Goal: Task Accomplishment & Management: Complete application form

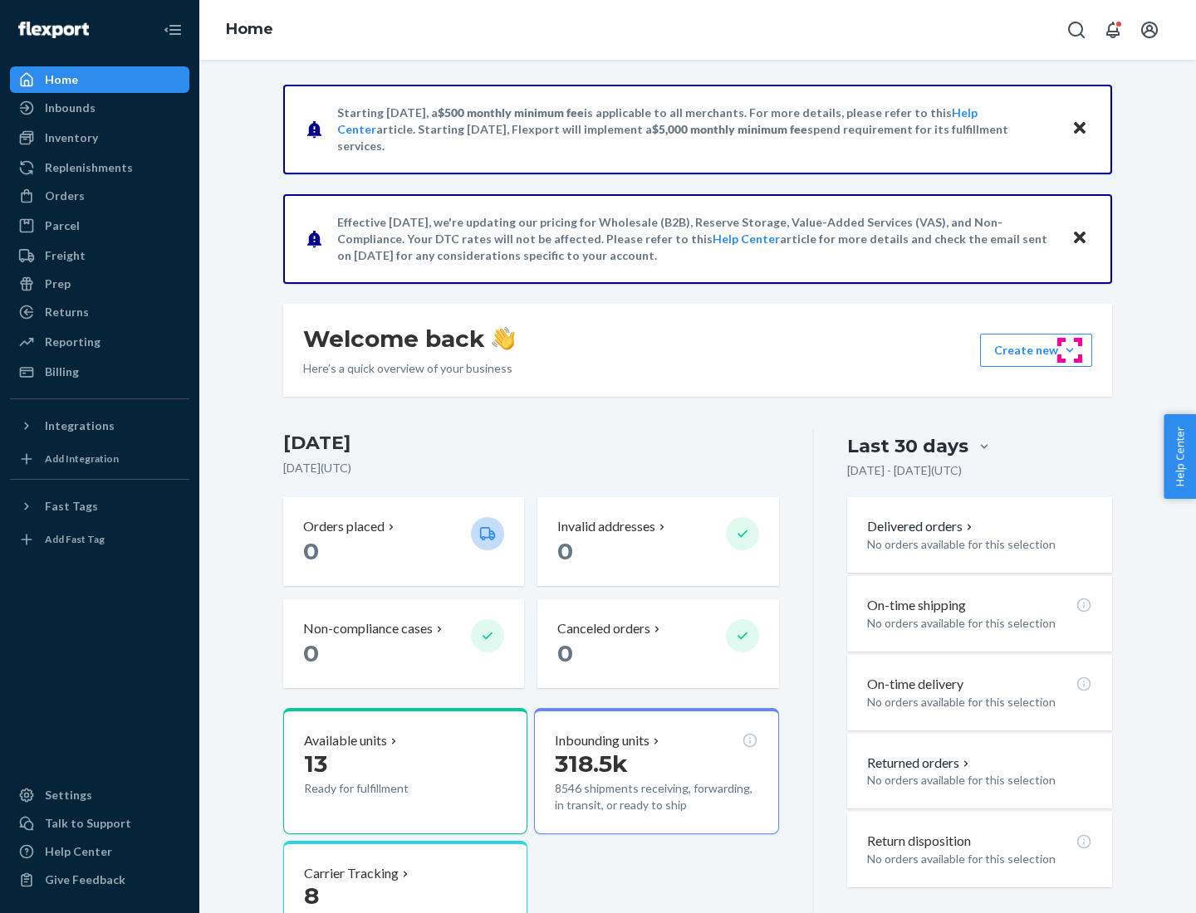
click at [1069, 350] on button "Create new Create new inbound Create new order Create new product" at bounding box center [1036, 350] width 112 height 33
click at [100, 108] on div "Inbounds" at bounding box center [100, 107] width 176 height 23
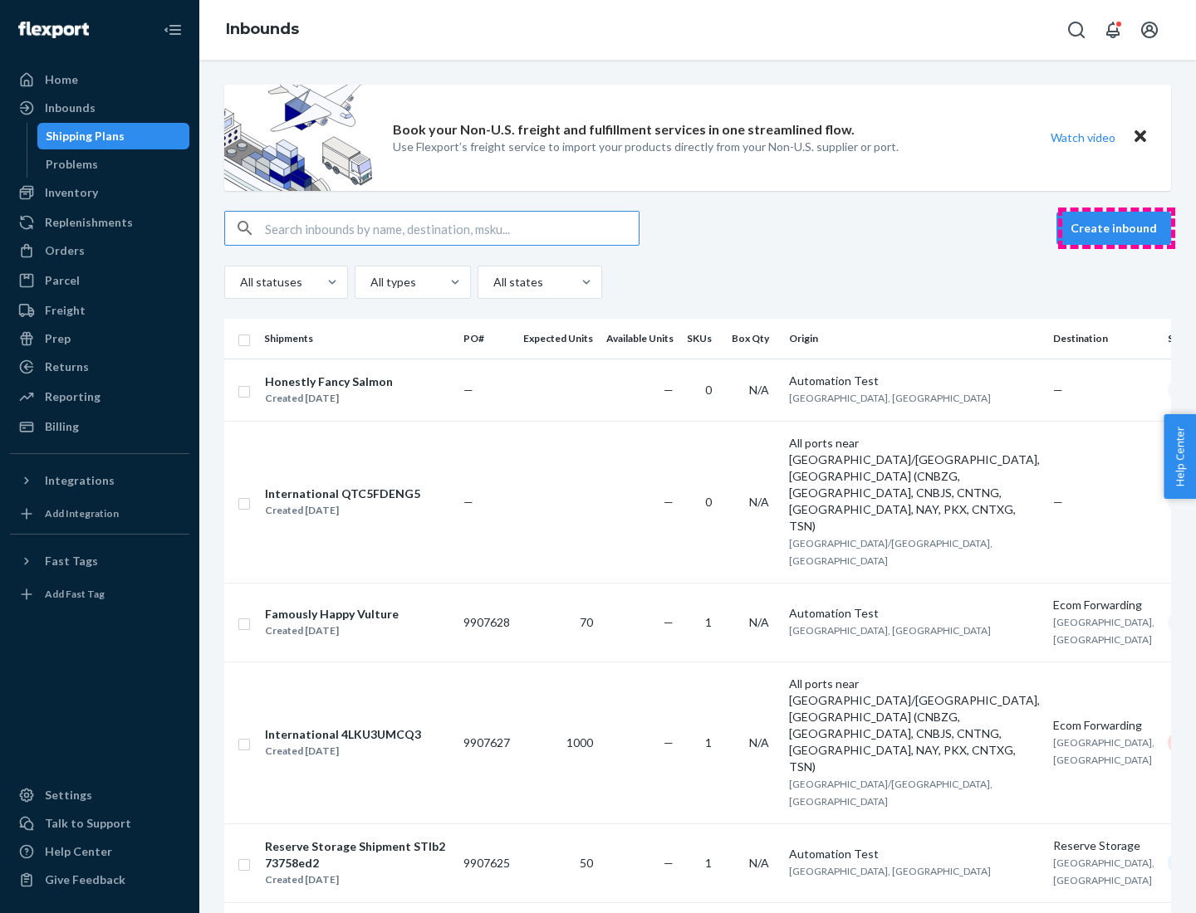
click at [1116, 228] on button "Create inbound" at bounding box center [1113, 228] width 115 height 33
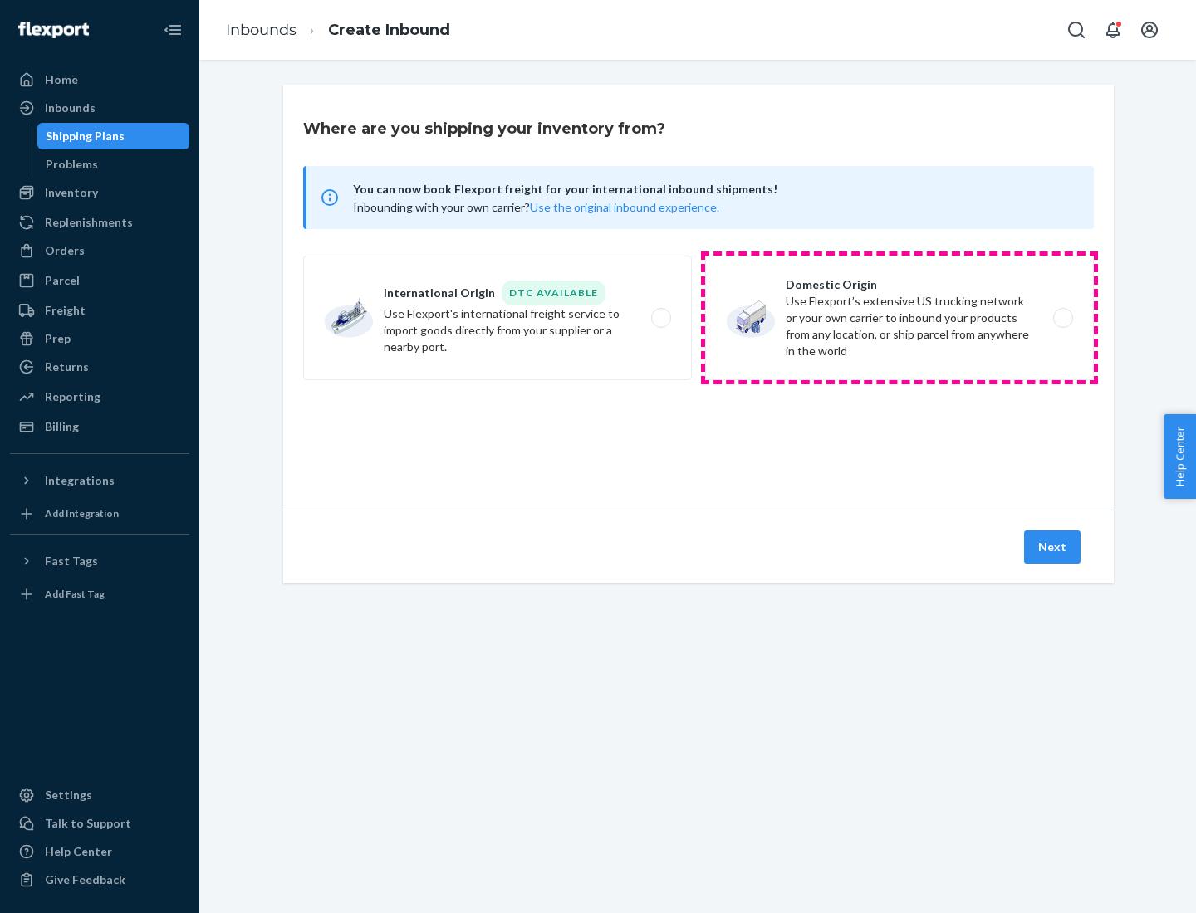
click at [899, 318] on label "Domestic Origin Use Flexport’s extensive US trucking network or your own carrie…" at bounding box center [899, 318] width 389 height 125
click at [1062, 318] on input "Domestic Origin Use Flexport’s extensive US trucking network or your own carrie…" at bounding box center [1067, 318] width 11 height 11
radio input "true"
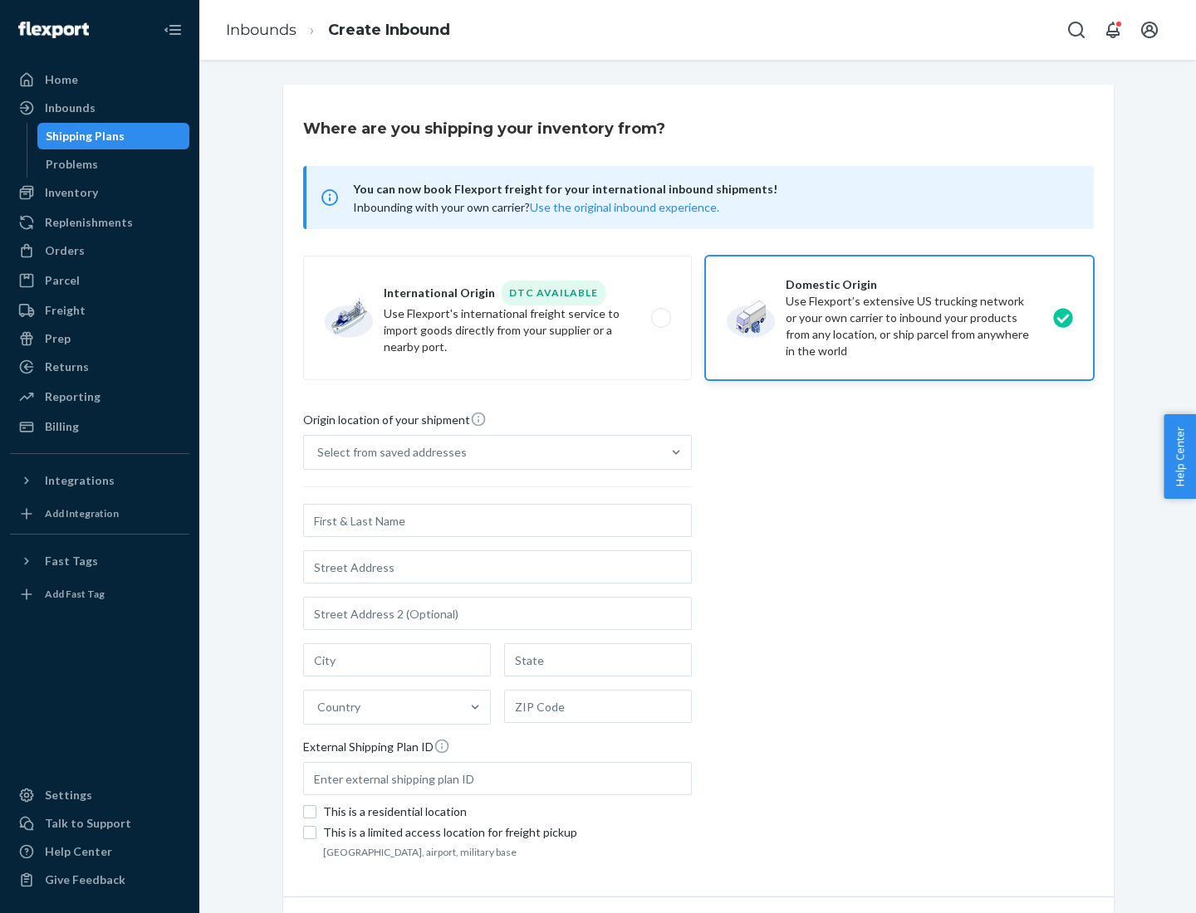
click at [388, 453] on div "Select from saved addresses" at bounding box center [391, 452] width 149 height 17
click at [319, 453] on input "Select from saved addresses" at bounding box center [318, 452] width 2 height 17
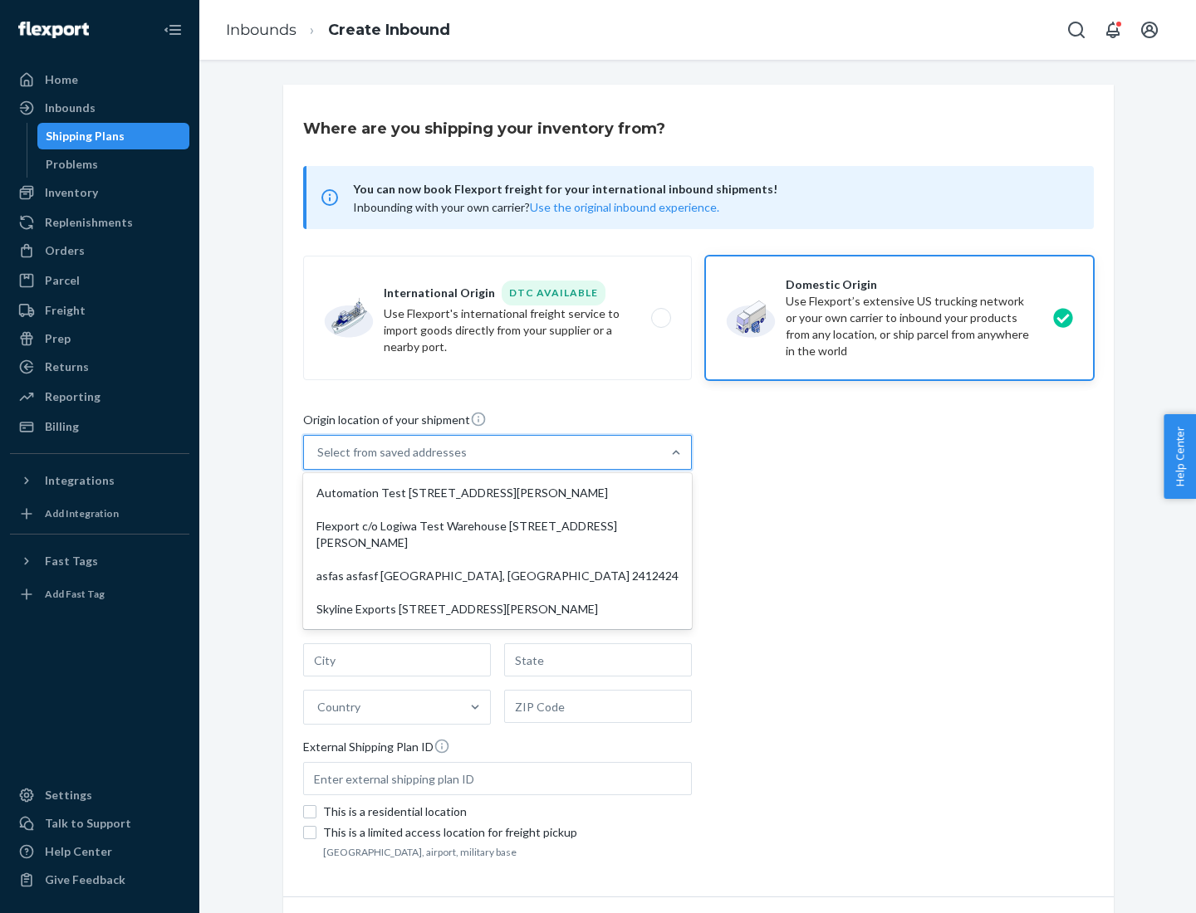
scroll to position [7, 0]
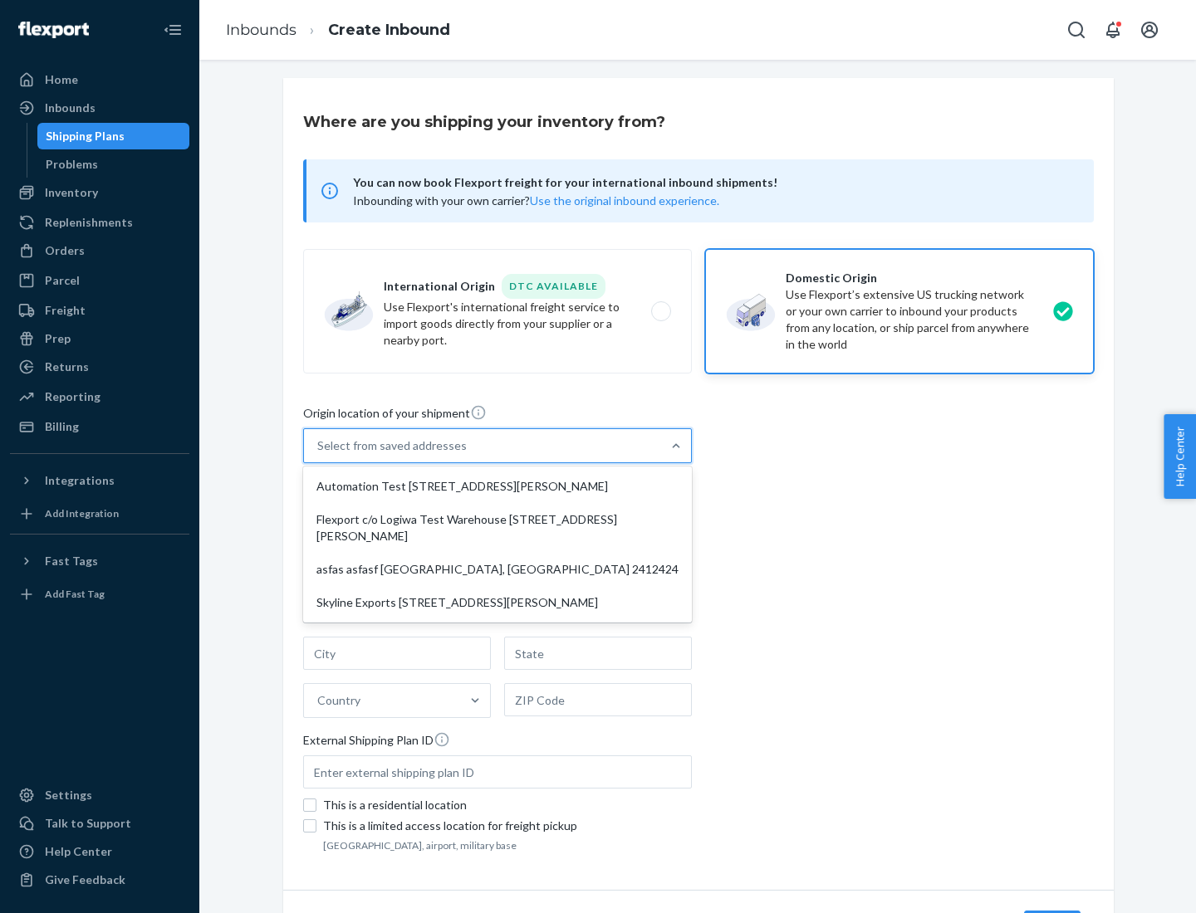
click at [497, 487] on div "Automation Test [STREET_ADDRESS][PERSON_NAME]" at bounding box center [497, 486] width 382 height 33
click at [319, 454] on input "option Automation Test [STREET_ADDRESS][PERSON_NAME] focused, 1 of 4. 4 results…" at bounding box center [318, 446] width 2 height 17
type input "Automation Test"
type input "9th Floor"
type input "[GEOGRAPHIC_DATA]"
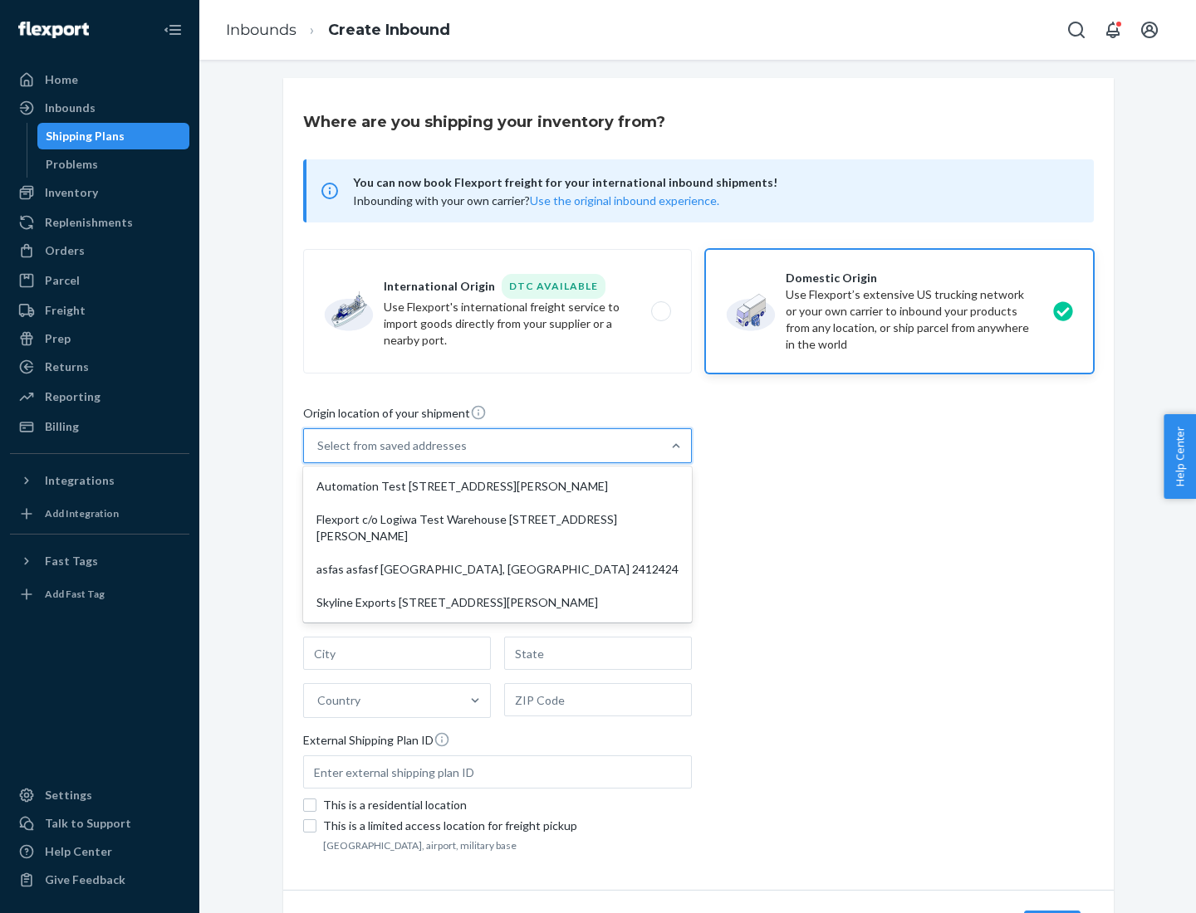
type input "CA"
type input "94104"
type input "[STREET_ADDRESS][PERSON_NAME]"
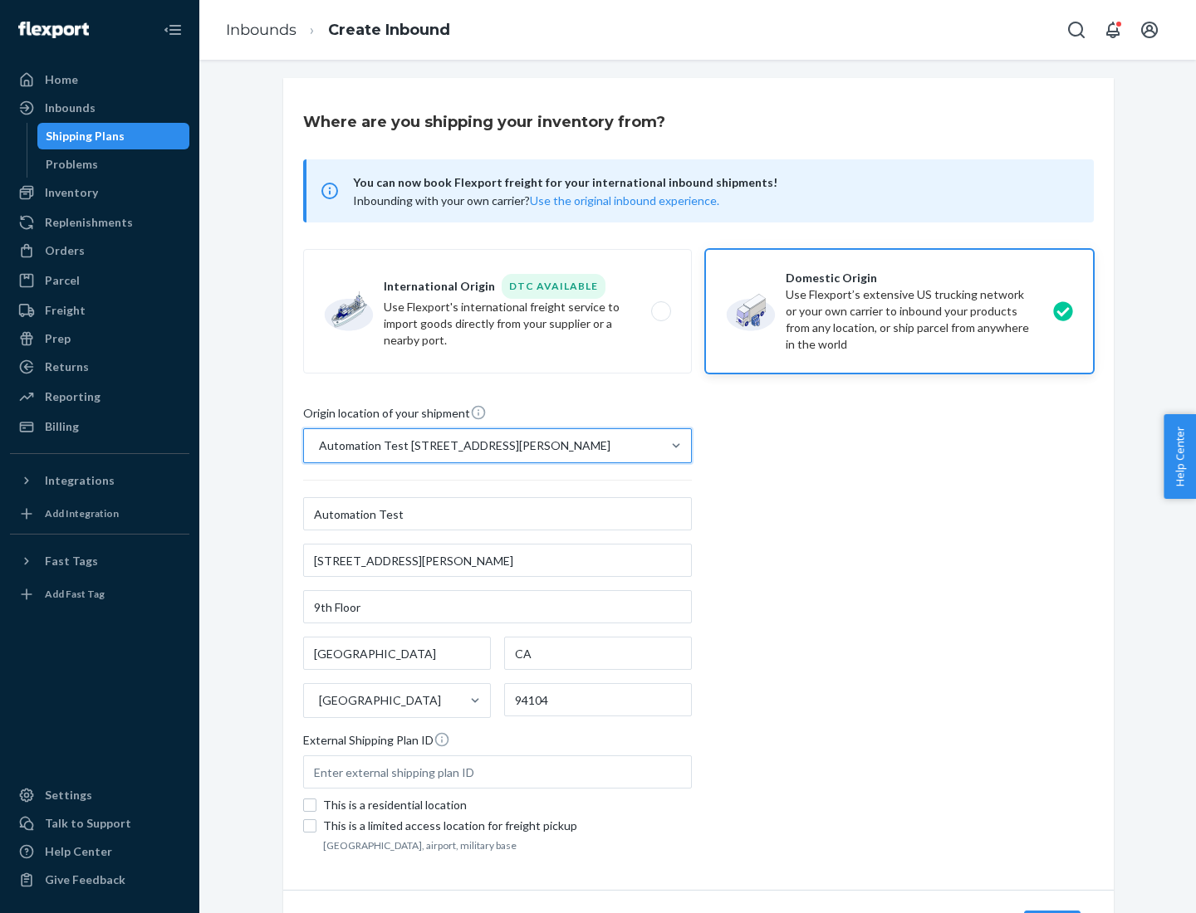
scroll to position [97, 0]
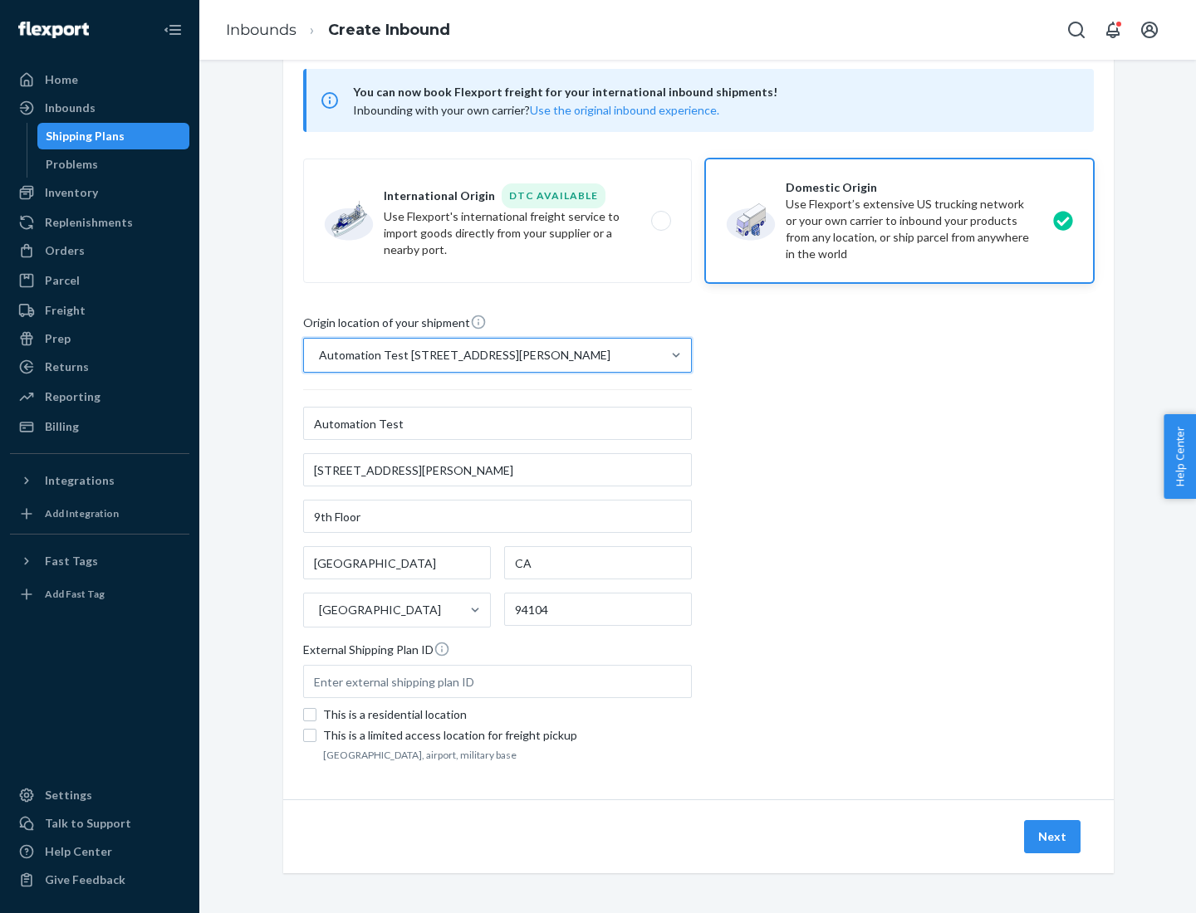
click at [1053, 837] on button "Next" at bounding box center [1052, 836] width 56 height 33
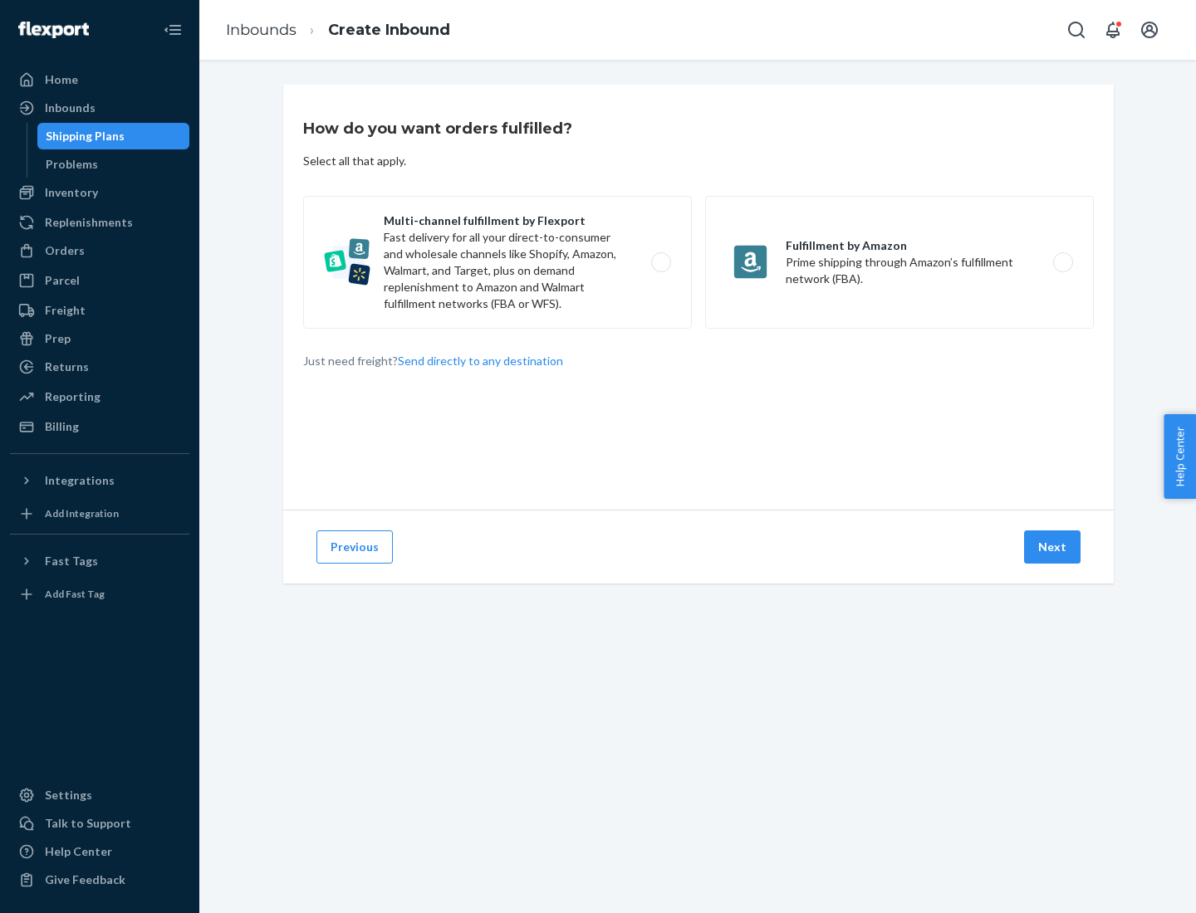
click at [497, 262] on label "Multi-channel fulfillment by Flexport Fast delivery for all your direct-to-cons…" at bounding box center [497, 262] width 389 height 133
click at [660, 262] on input "Multi-channel fulfillment by Flexport Fast delivery for all your direct-to-cons…" at bounding box center [665, 262] width 11 height 11
radio input "true"
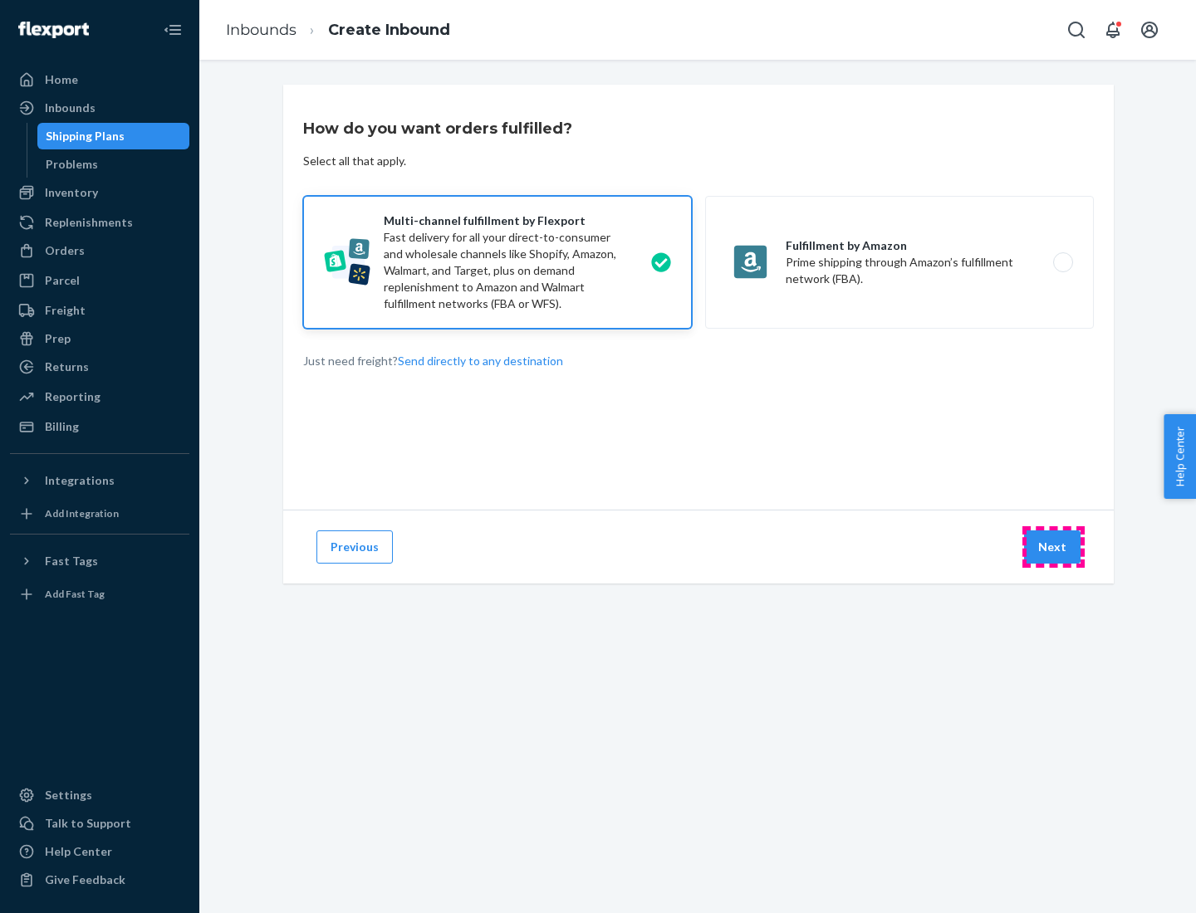
click at [1053, 547] on button "Next" at bounding box center [1052, 547] width 56 height 33
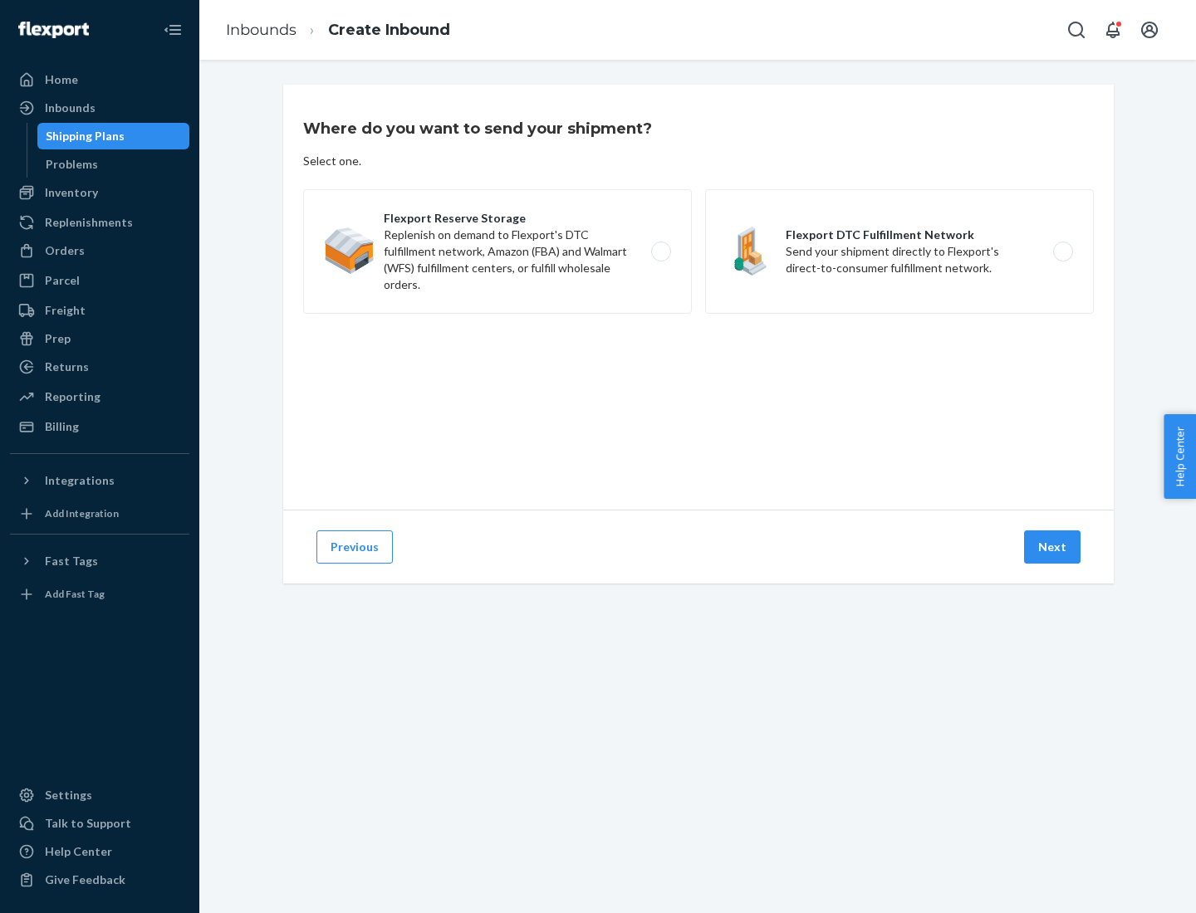
click at [899, 252] on label "Flexport DTC Fulfillment Network Send your shipment directly to Flexport's dire…" at bounding box center [899, 251] width 389 height 125
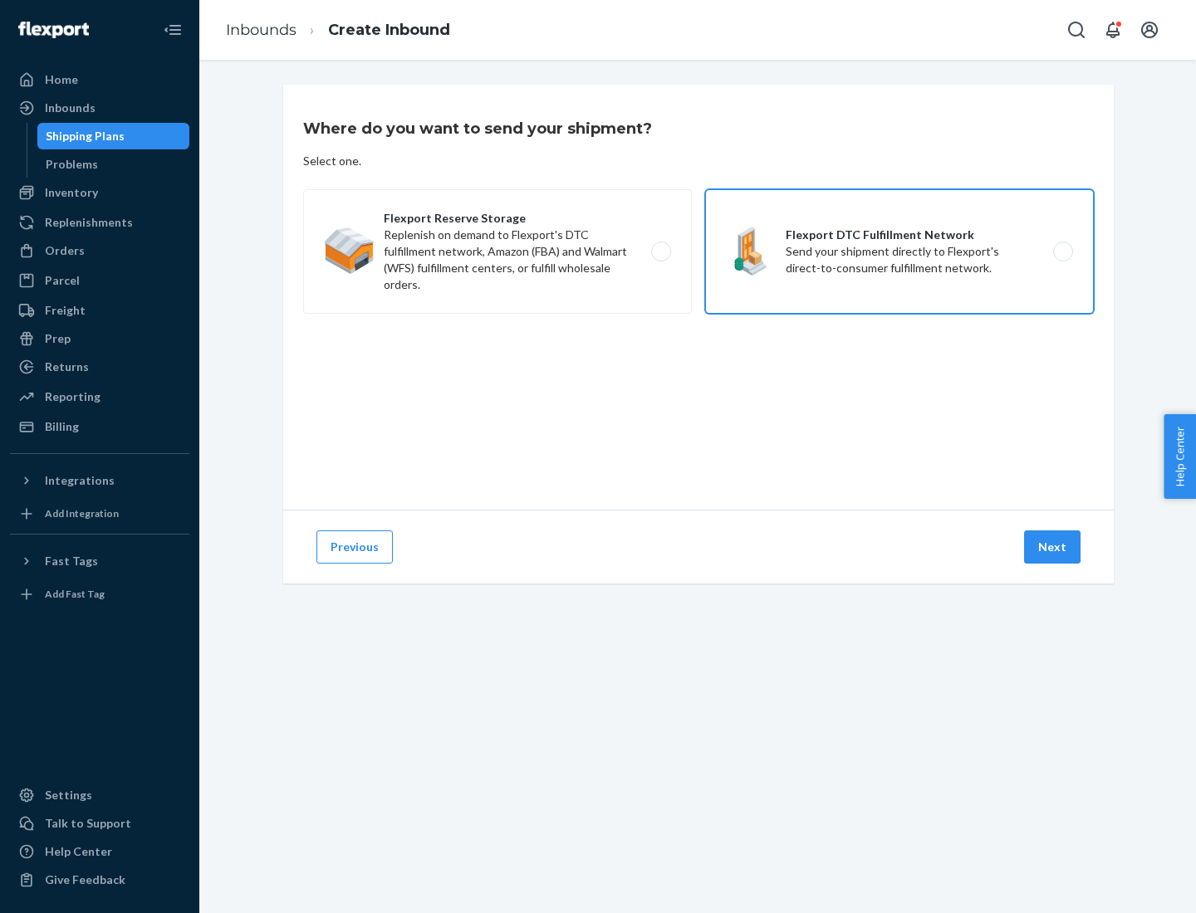
click at [1062, 252] on input "Flexport DTC Fulfillment Network Send your shipment directly to Flexport's dire…" at bounding box center [1067, 252] width 11 height 11
radio input "true"
click at [1053, 547] on button "Next" at bounding box center [1052, 547] width 56 height 33
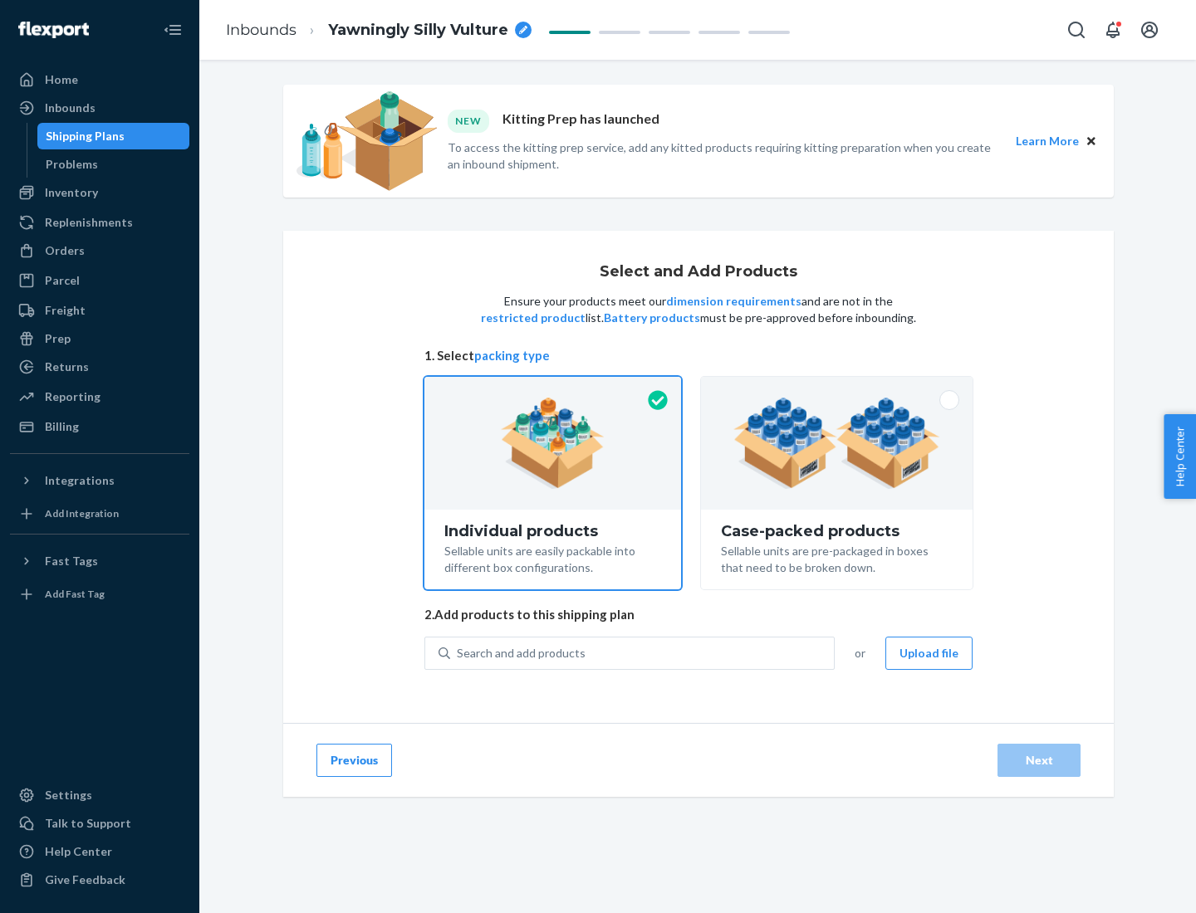
click at [837, 443] on img at bounding box center [836, 443] width 207 height 91
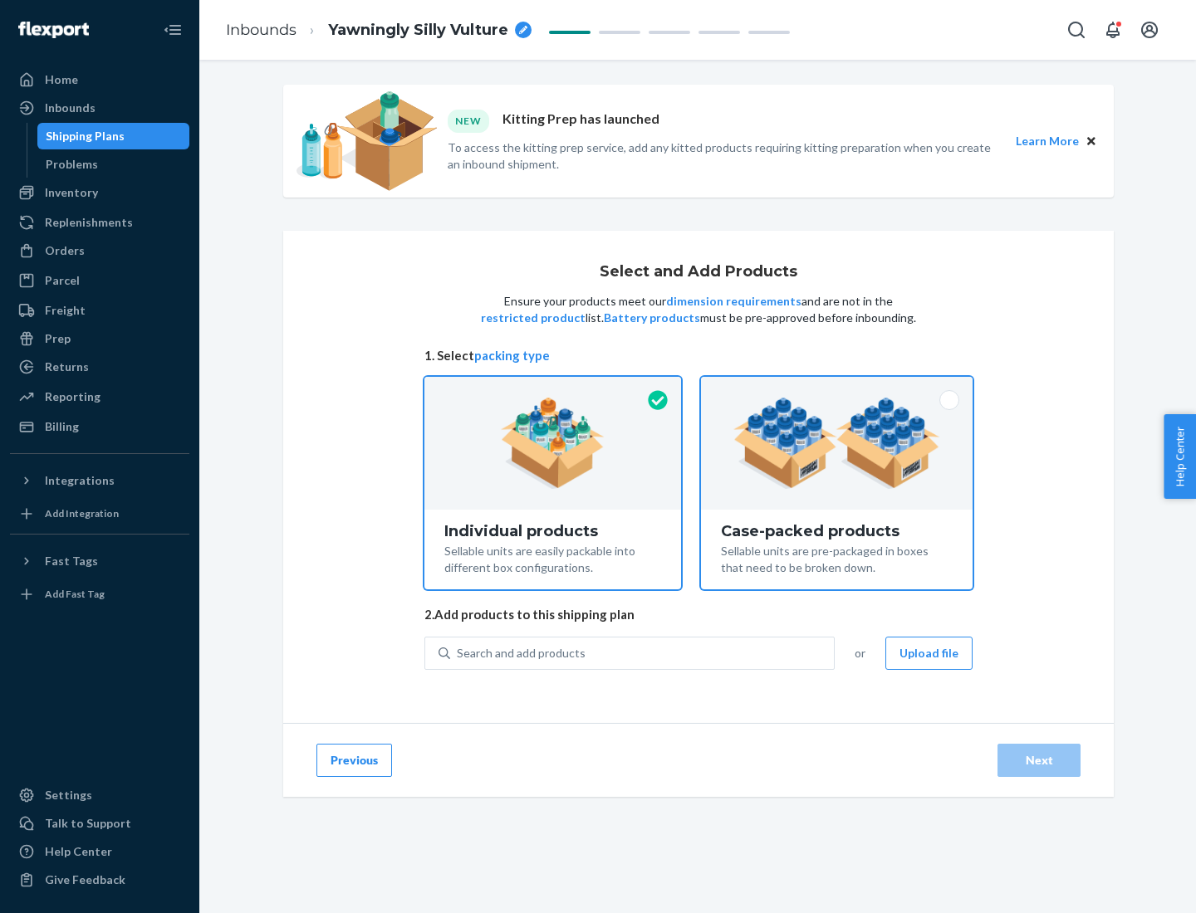
click at [837, 388] on input "Case-packed products Sellable units are pre-packaged in boxes that need to be b…" at bounding box center [836, 382] width 11 height 11
radio input "true"
radio input "false"
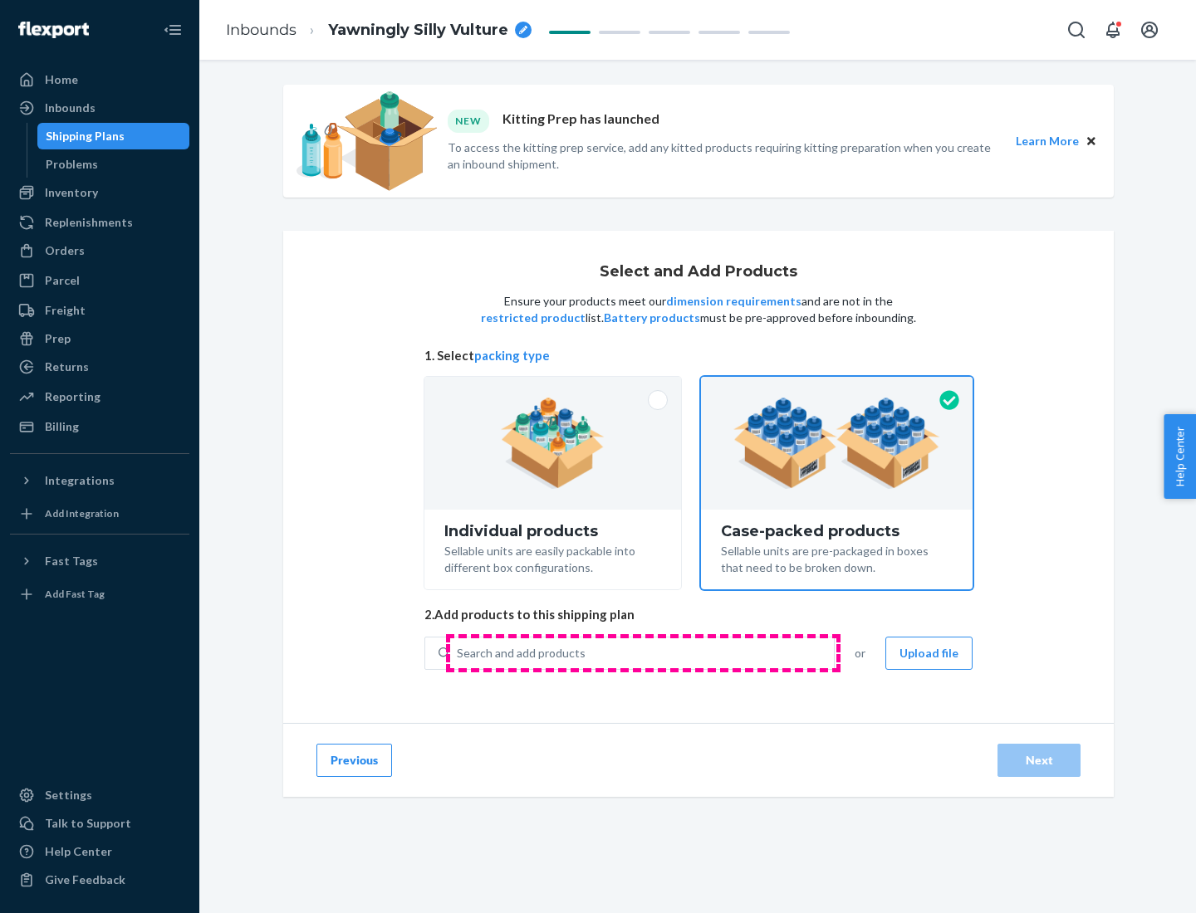
click at [643, 653] on div "Search and add products" at bounding box center [642, 654] width 384 height 30
click at [458, 653] on input "Search and add products" at bounding box center [458, 653] width 2 height 17
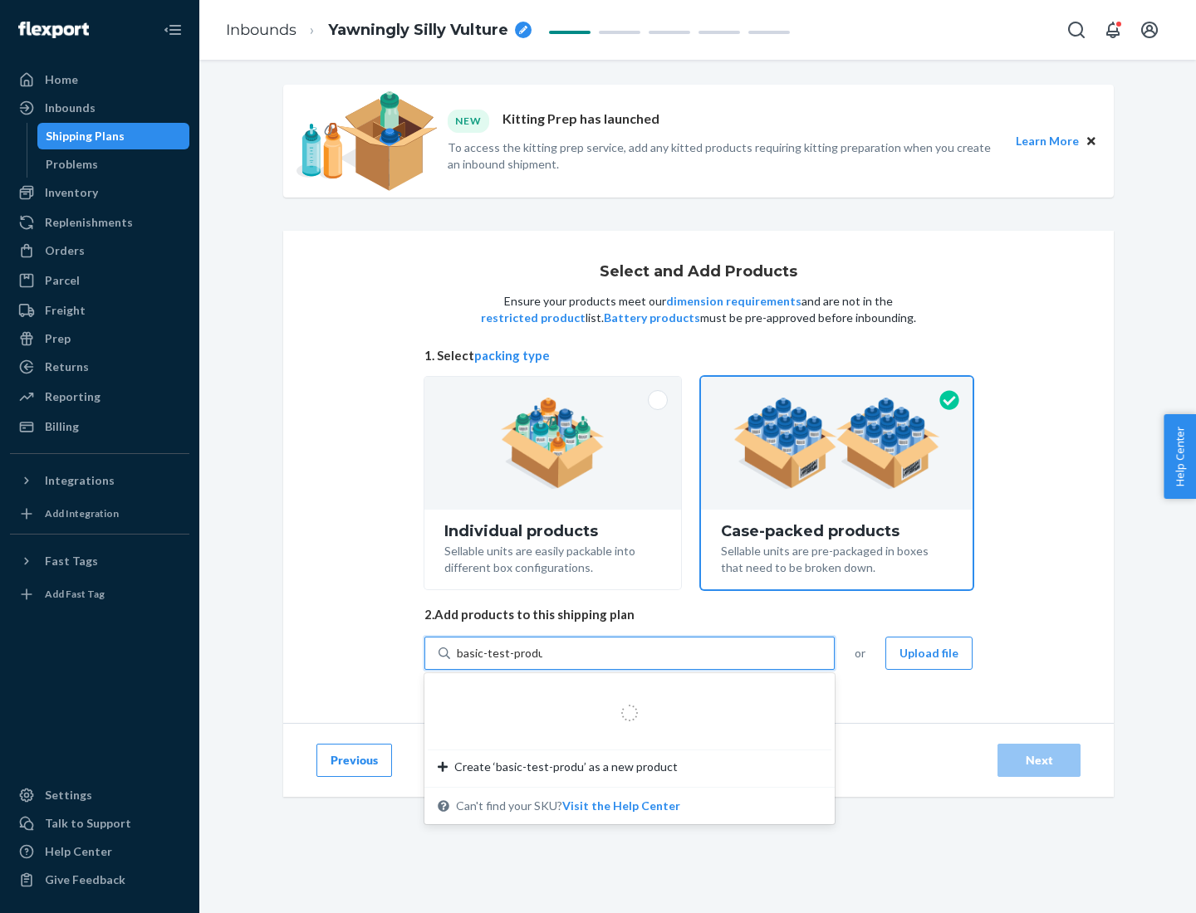
type input "basic-test-product-1"
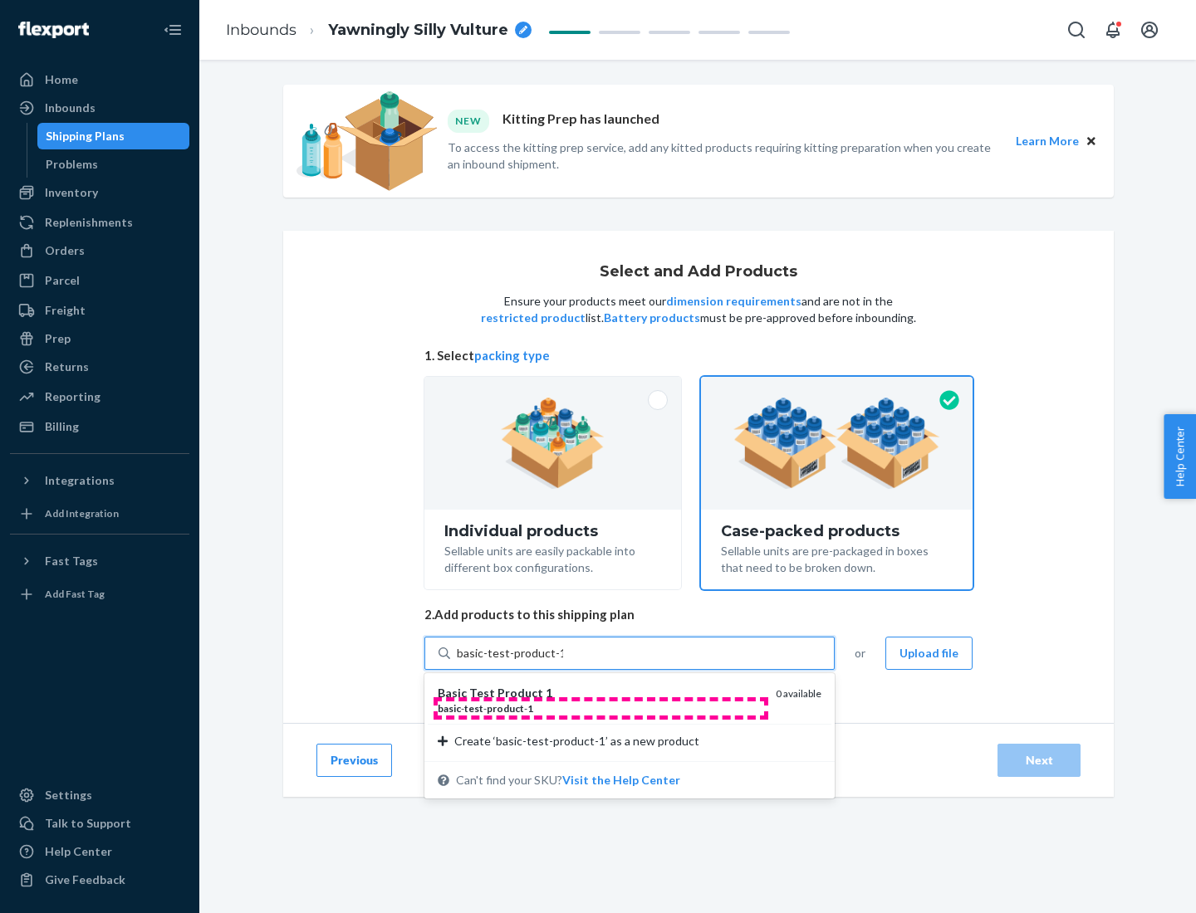
click at [600, 708] on div "basic - test - product - 1" at bounding box center [600, 709] width 325 height 14
click at [563, 662] on input "basic-test-product-1" at bounding box center [510, 653] width 106 height 17
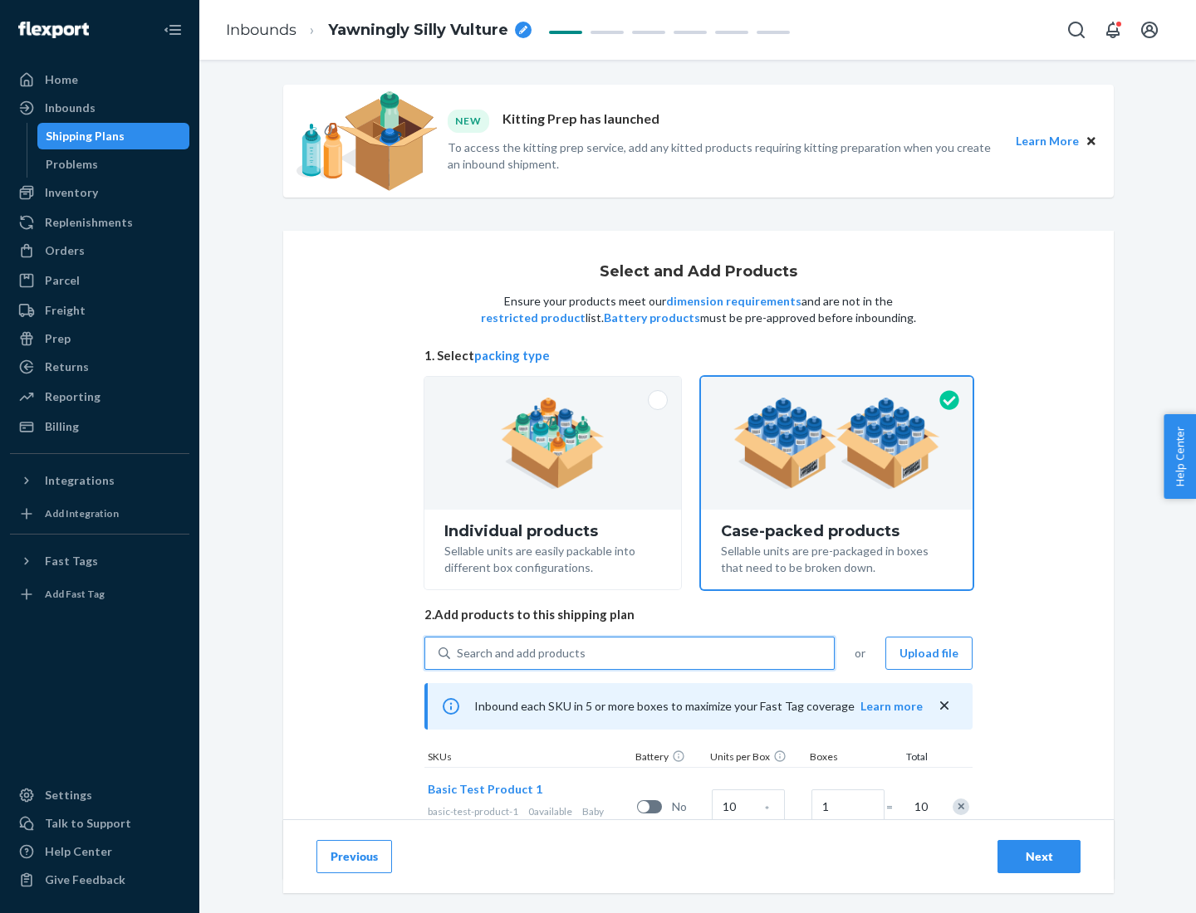
scroll to position [60, 0]
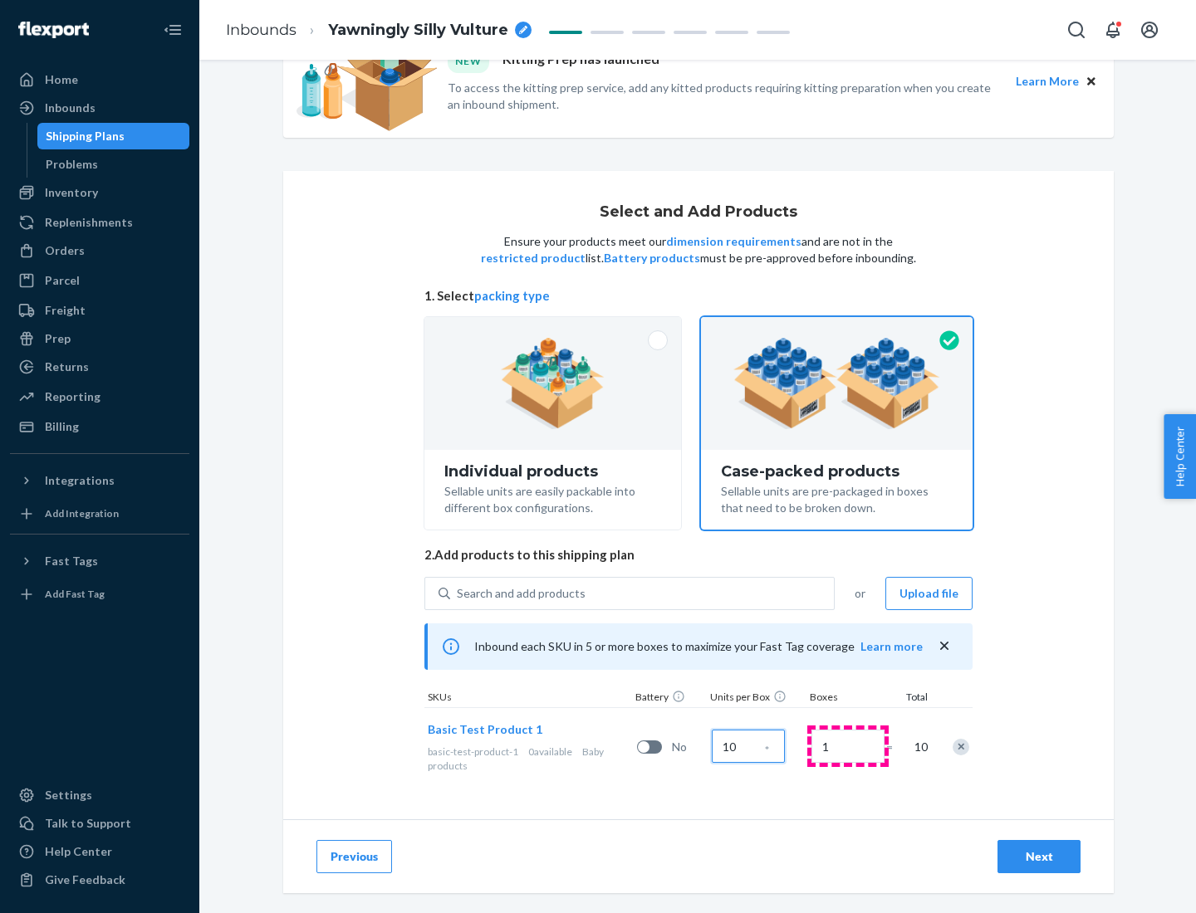
type input "10"
type input "7"
click at [1039, 857] on div "Next" at bounding box center [1038, 857] width 55 height 17
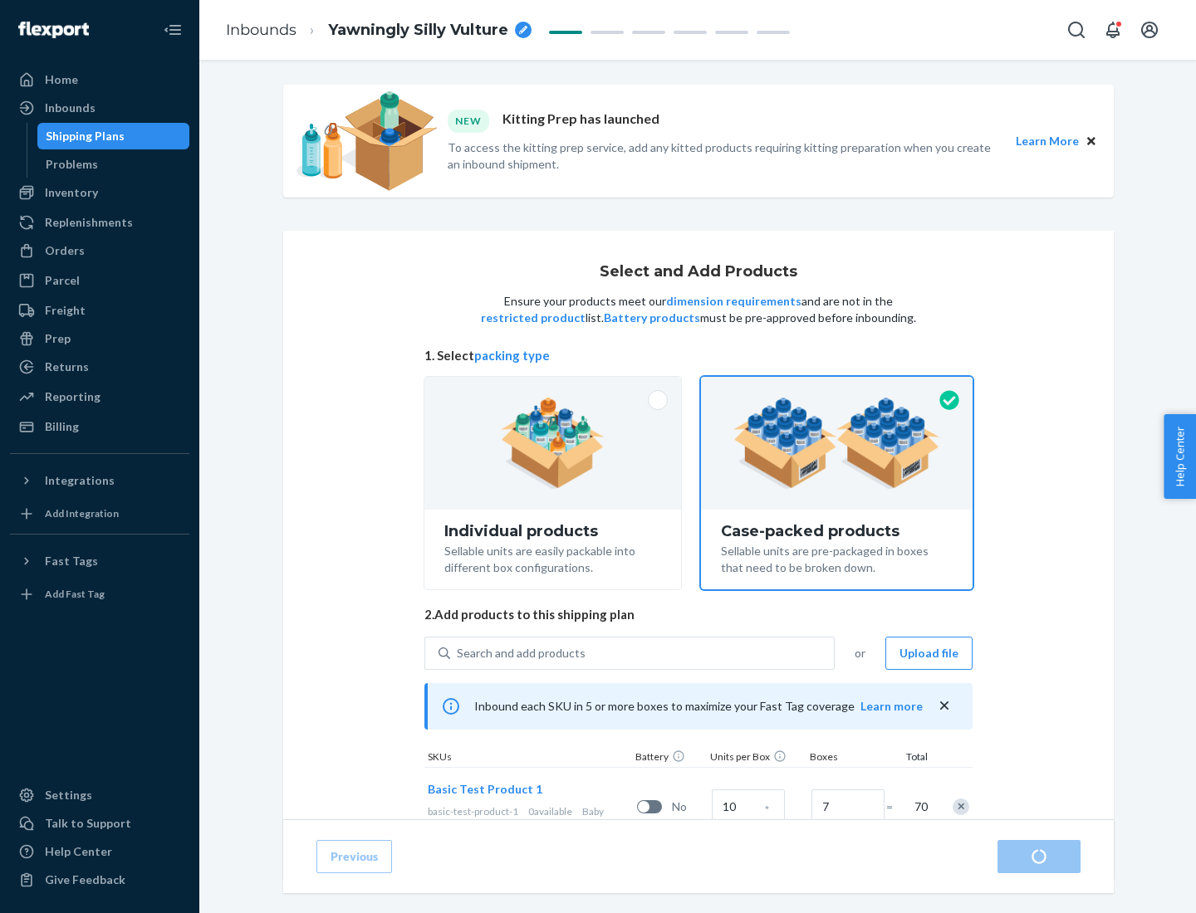
radio input "true"
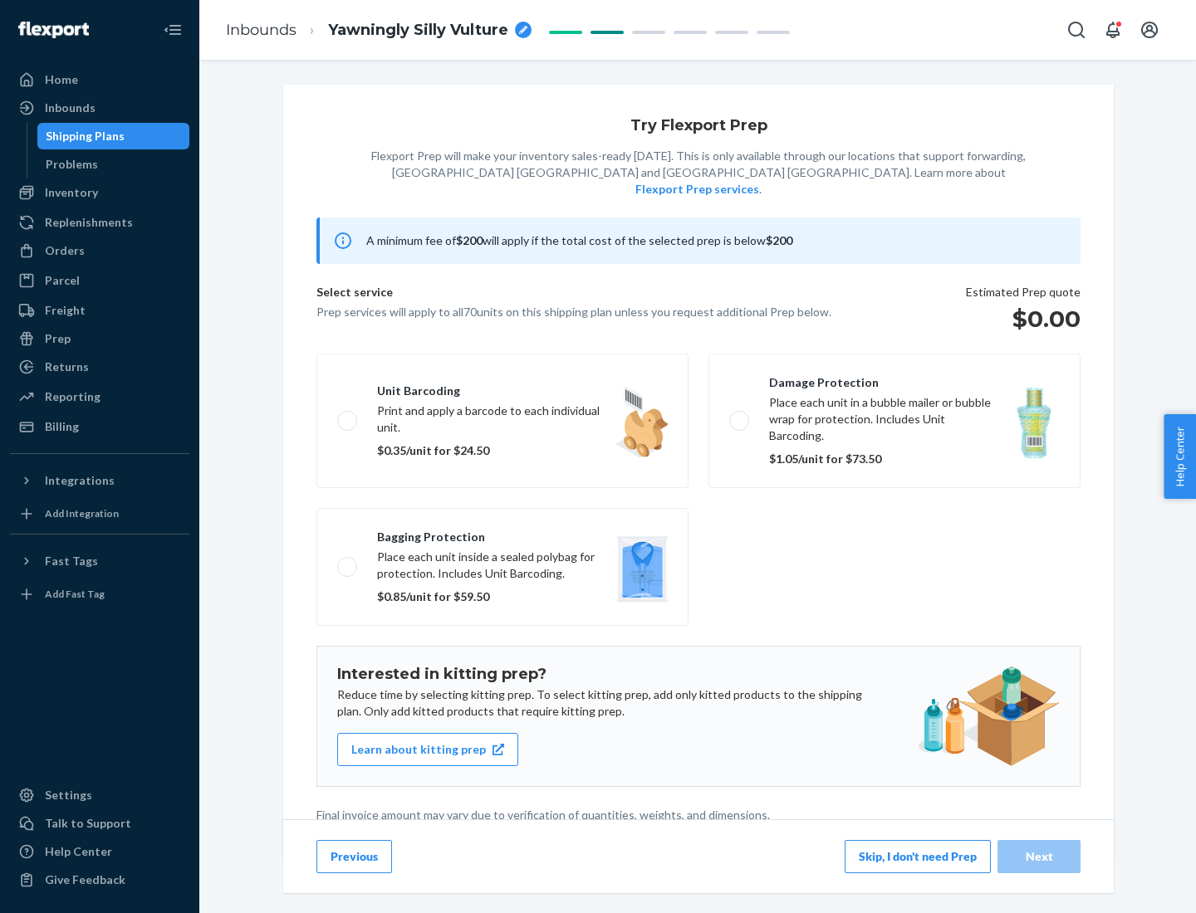
scroll to position [4, 0]
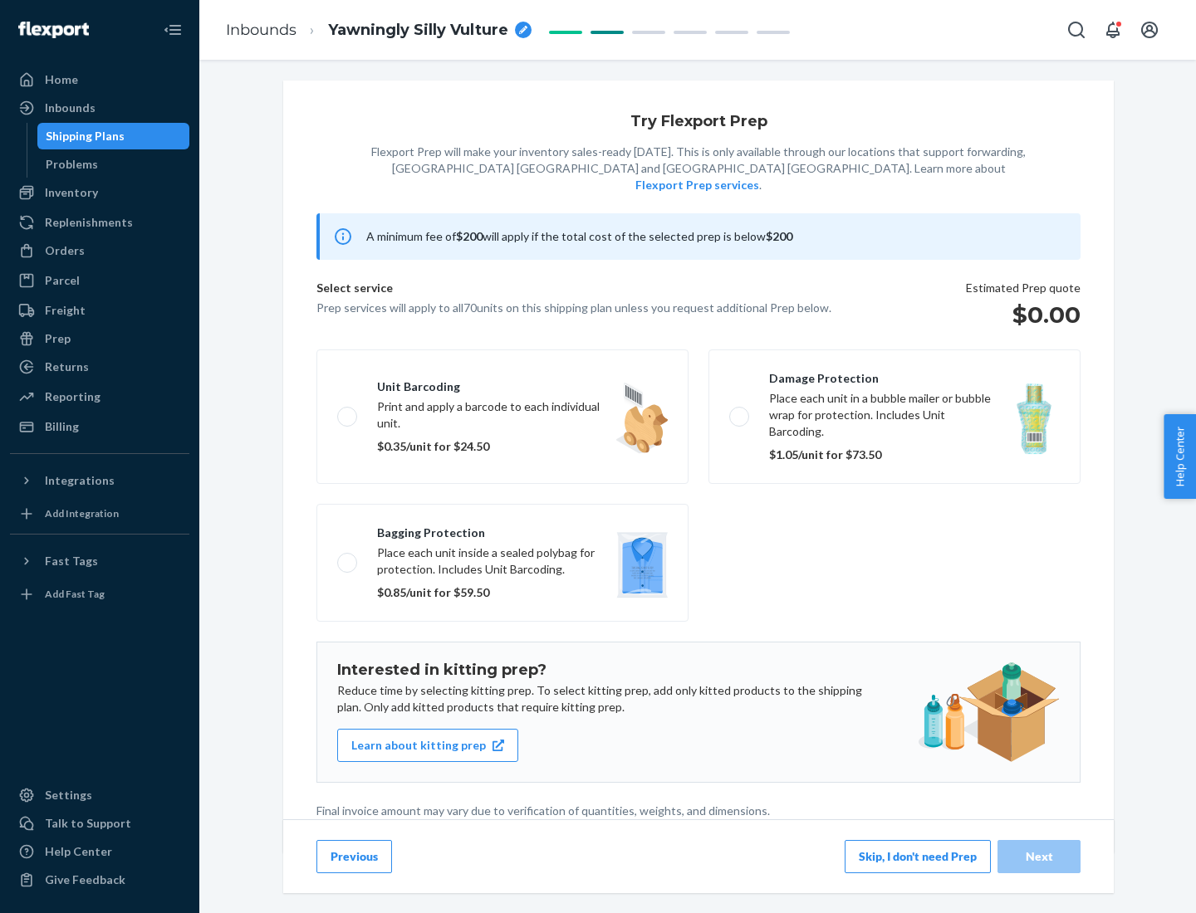
click at [502, 529] on label "Bagging protection Place each unit inside a sealed polybag for protection. Incl…" at bounding box center [502, 563] width 372 height 118
click at [348, 557] on input "Bagging protection Place each unit inside a sealed polybag for protection. Incl…" at bounding box center [342, 562] width 11 height 11
checkbox input "true"
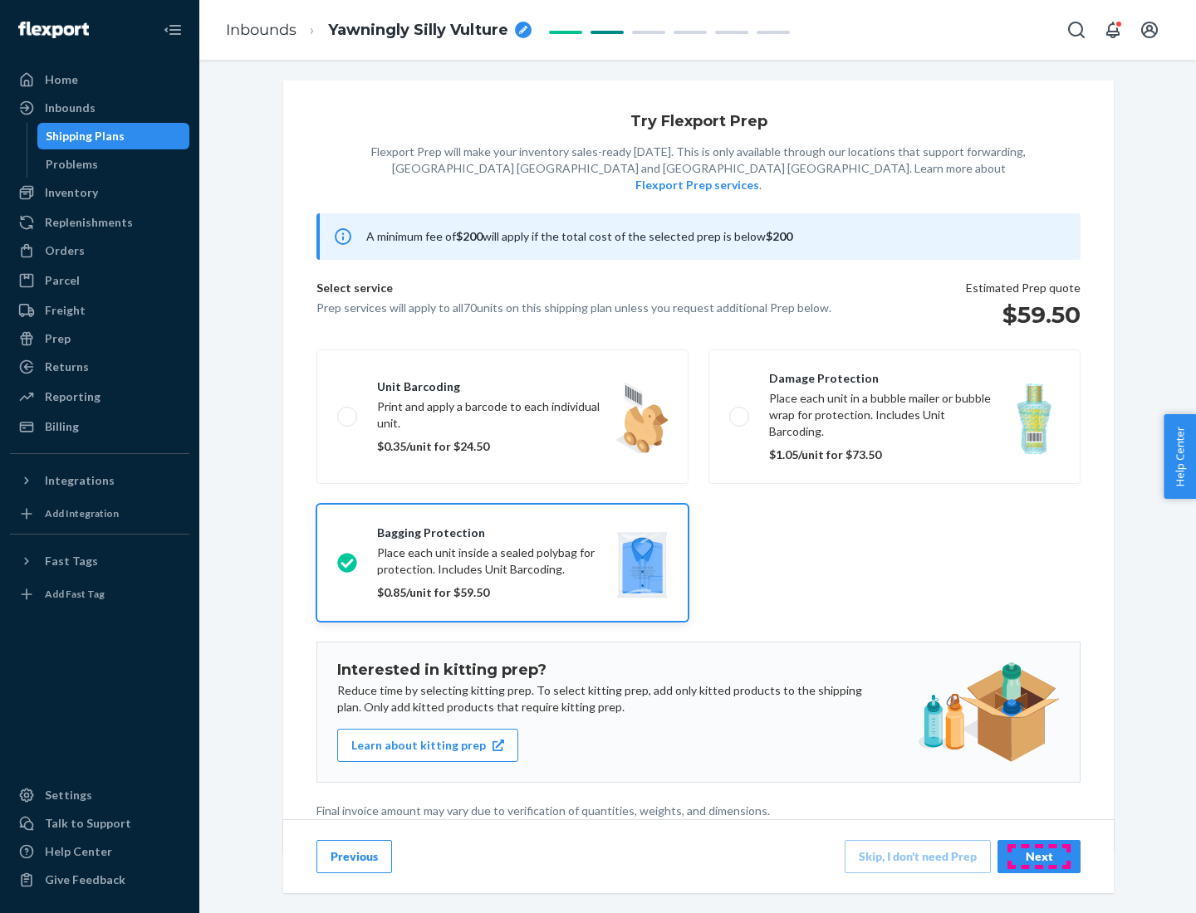
click at [1039, 856] on div "Next" at bounding box center [1038, 857] width 55 height 17
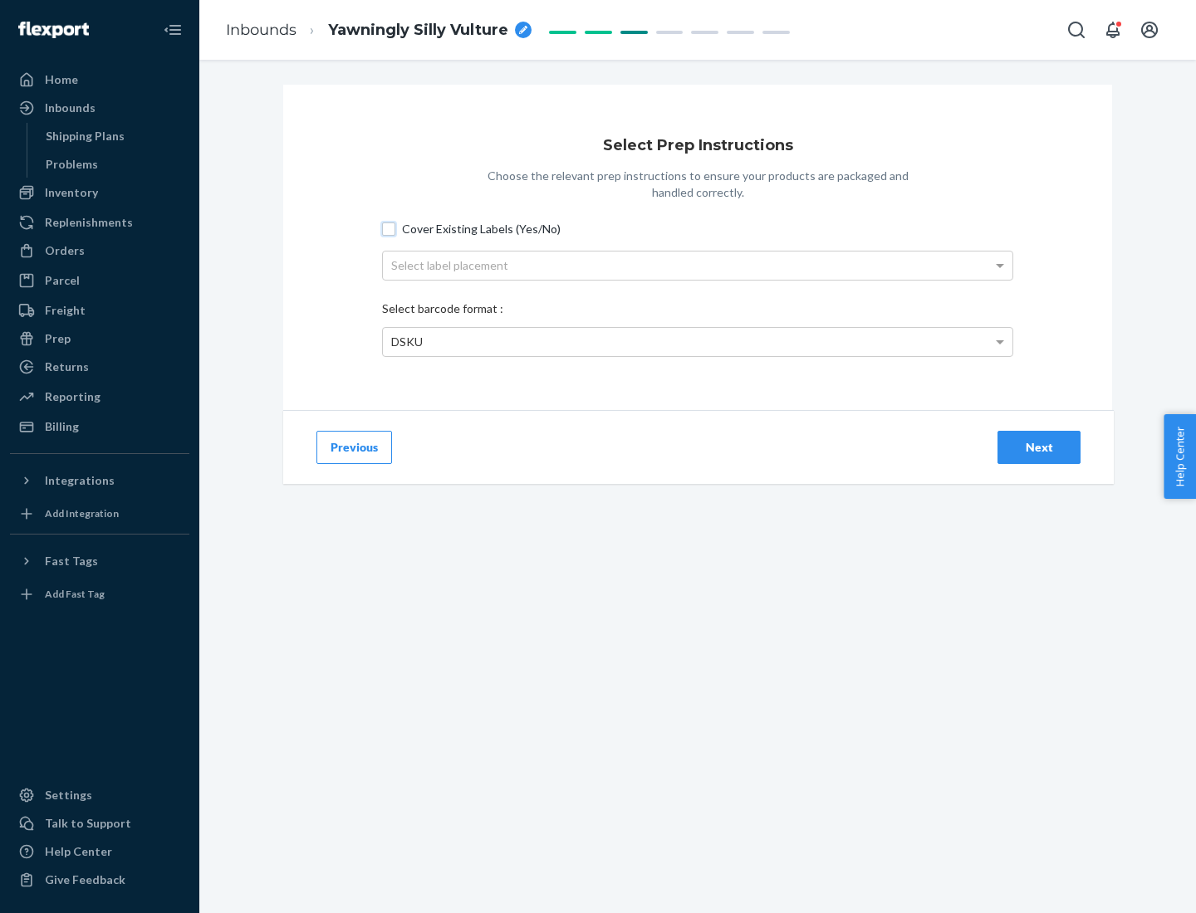
click at [389, 228] on input "Cover Existing Labels (Yes/No)" at bounding box center [388, 229] width 13 height 13
checkbox input "true"
click at [697, 265] on div "Select label placement" at bounding box center [697, 266] width 629 height 28
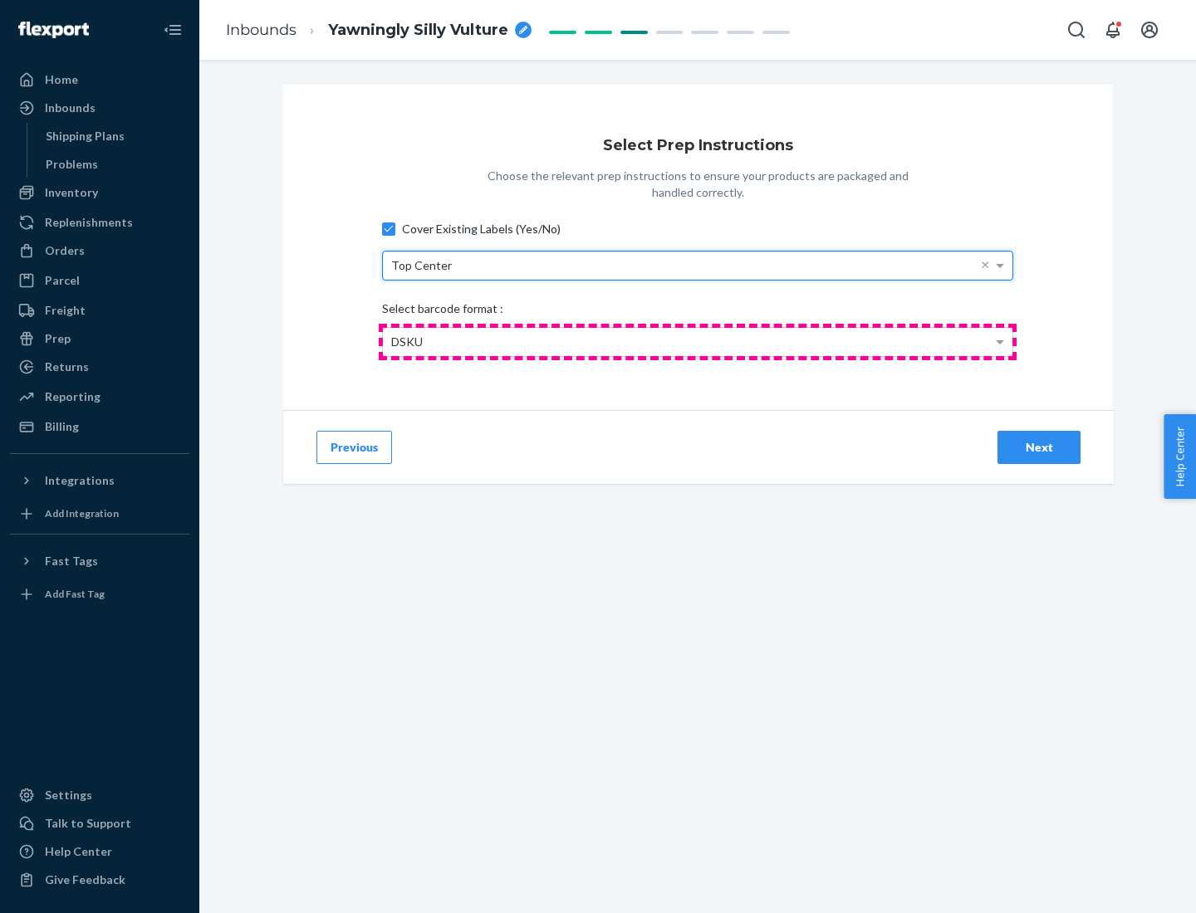
click at [697, 341] on div "DSKU" at bounding box center [697, 342] width 629 height 28
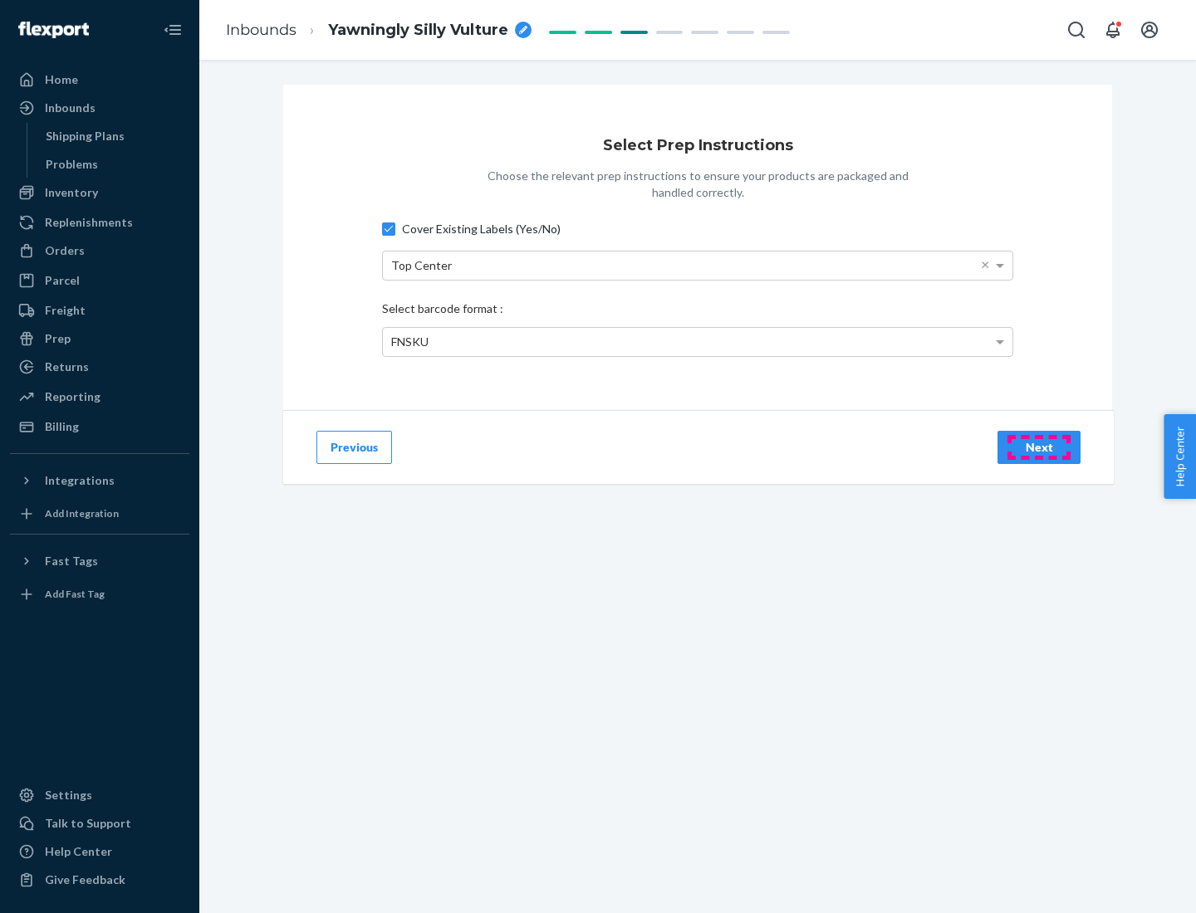
click at [1039, 447] on div "Next" at bounding box center [1038, 447] width 55 height 17
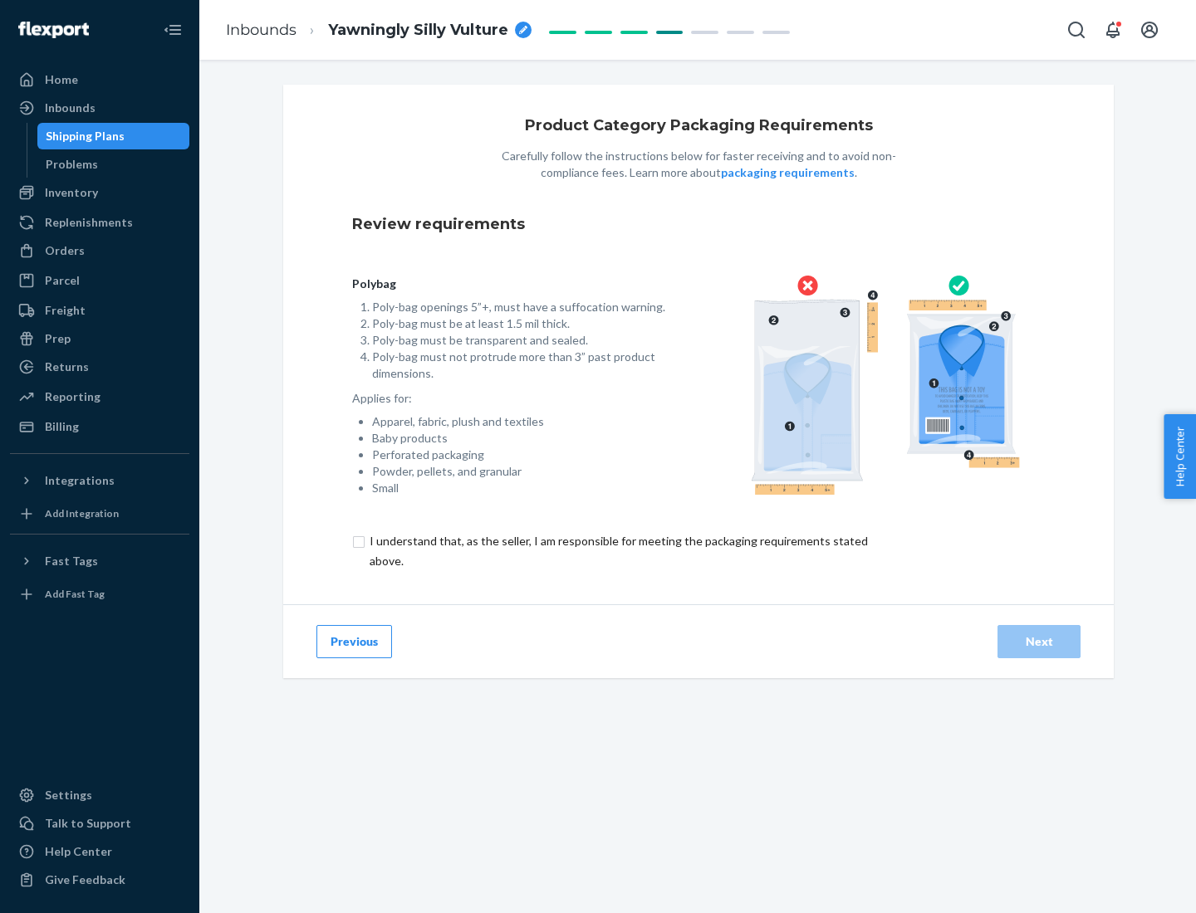
click at [617, 551] on input "checkbox" at bounding box center [628, 551] width 552 height 40
checkbox input "true"
click at [1039, 641] on div "Next" at bounding box center [1038, 642] width 55 height 17
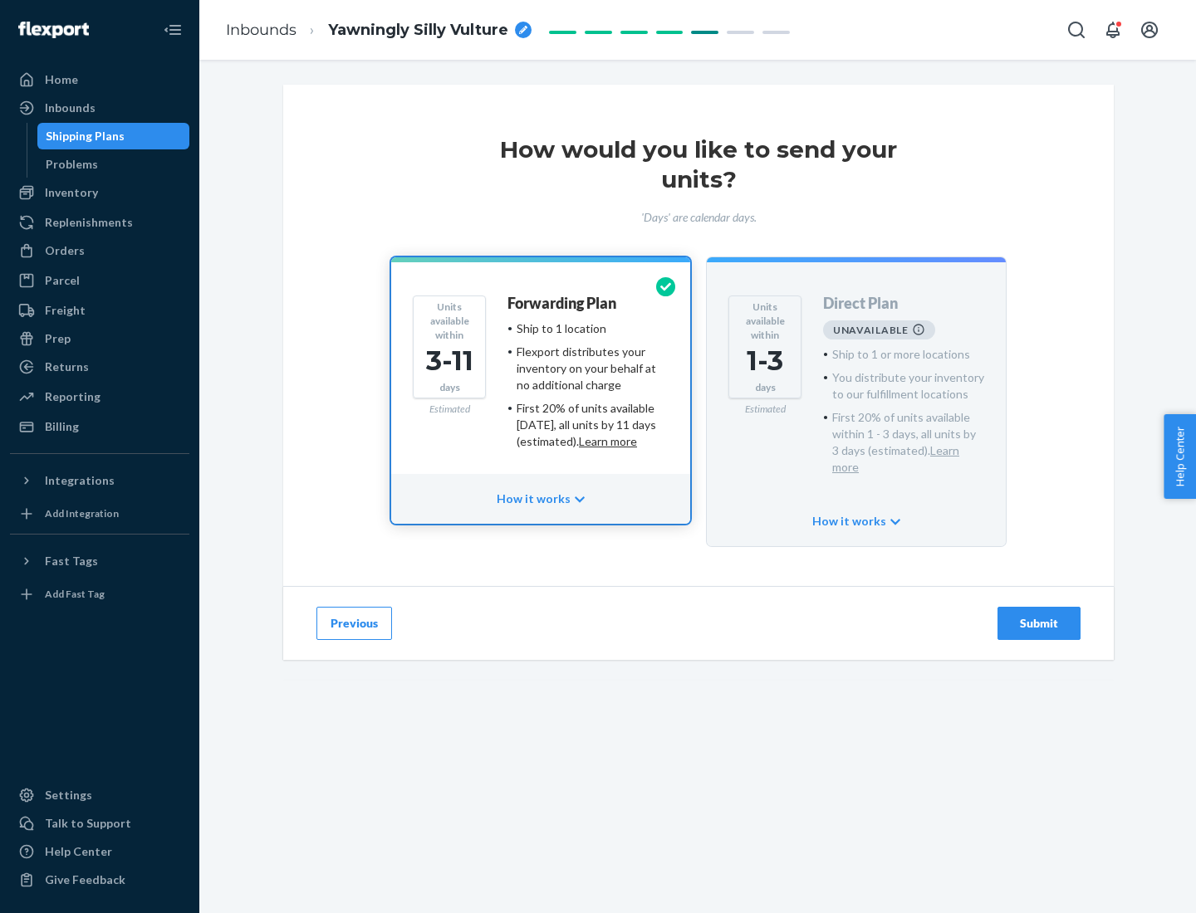
click at [563, 303] on h4 "Forwarding Plan" at bounding box center [561, 304] width 109 height 17
click at [1039, 615] on div "Submit" at bounding box center [1038, 623] width 55 height 17
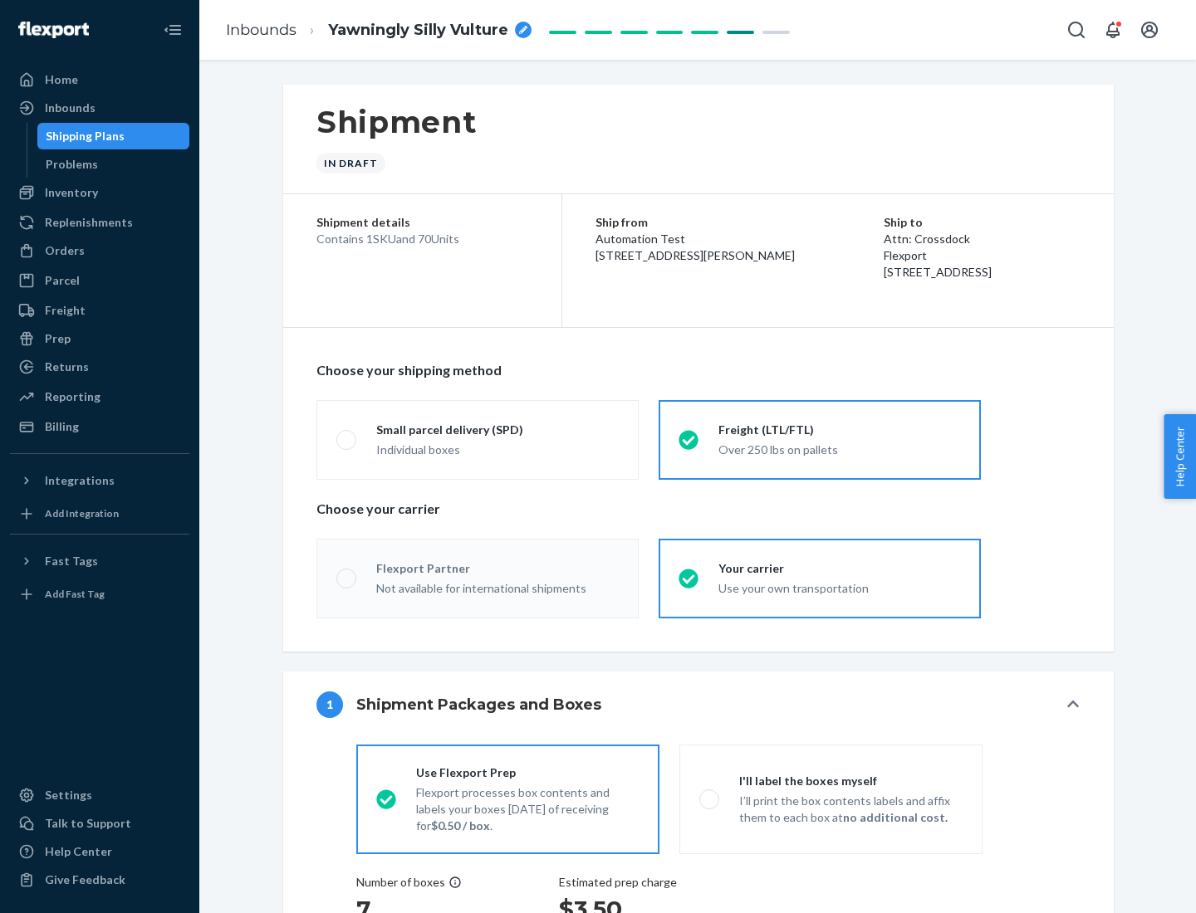
radio input "true"
radio input "false"
radio input "true"
radio input "false"
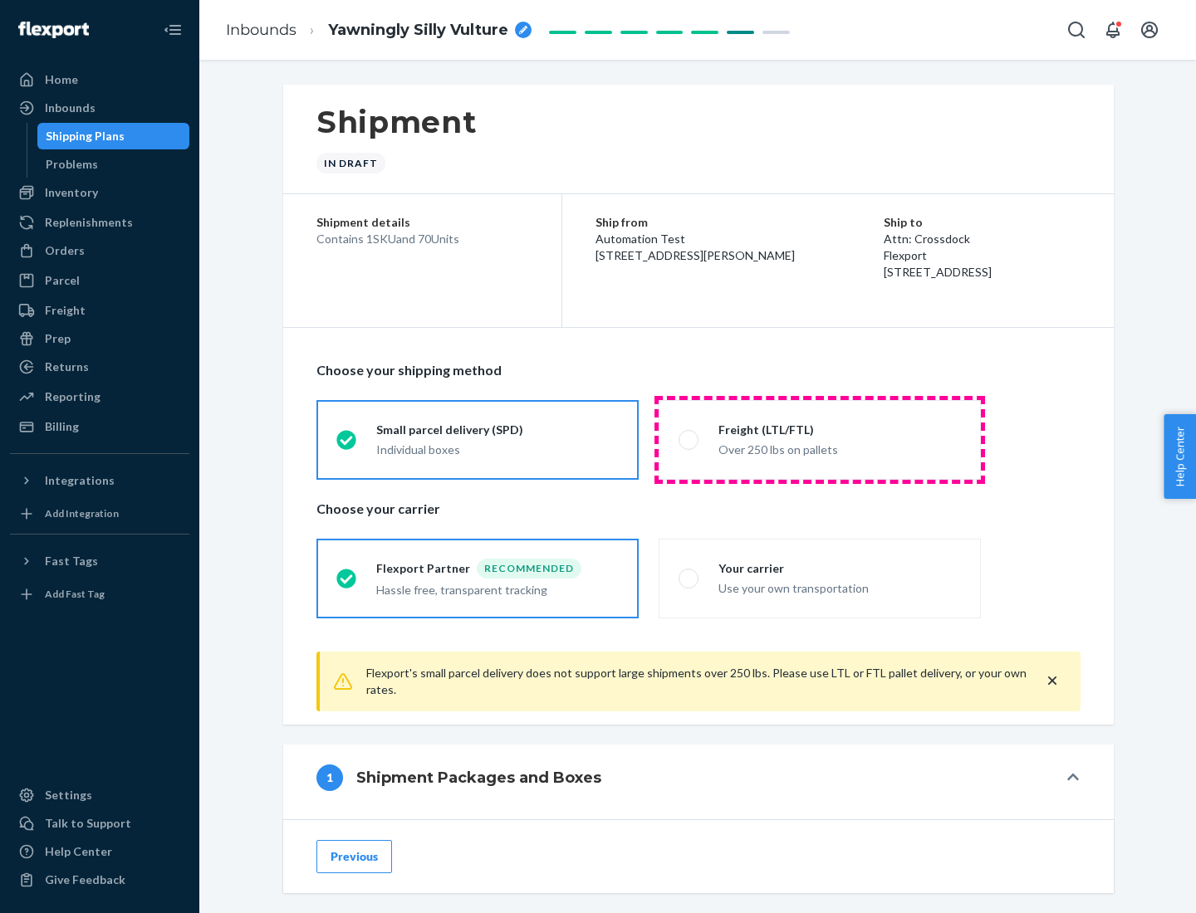
click at [820, 439] on div "Over 250 lbs on pallets" at bounding box center [839, 448] width 242 height 20
click at [689, 439] on input "Freight (LTL/FTL) Over 250 lbs on pallets" at bounding box center [683, 439] width 11 height 11
radio input "true"
radio input "false"
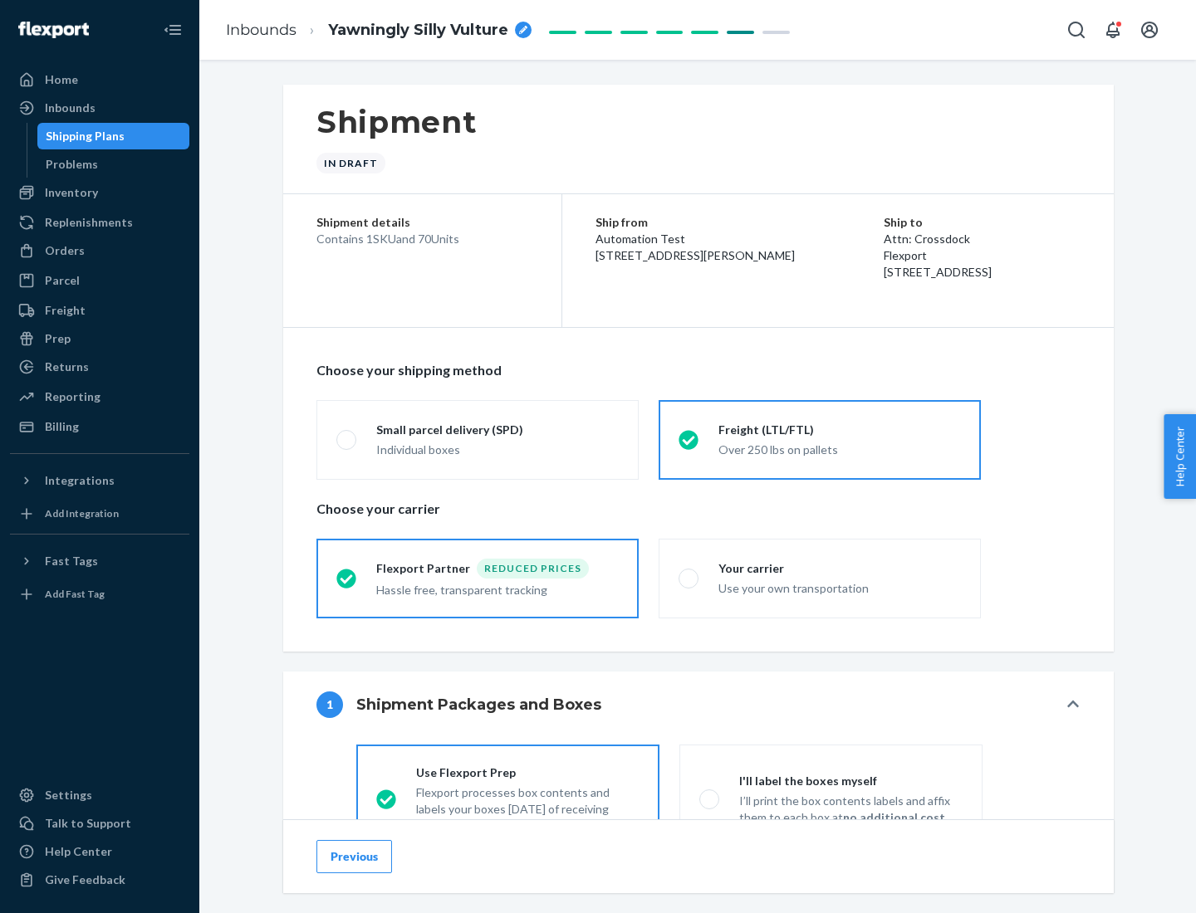
scroll to position [92, 0]
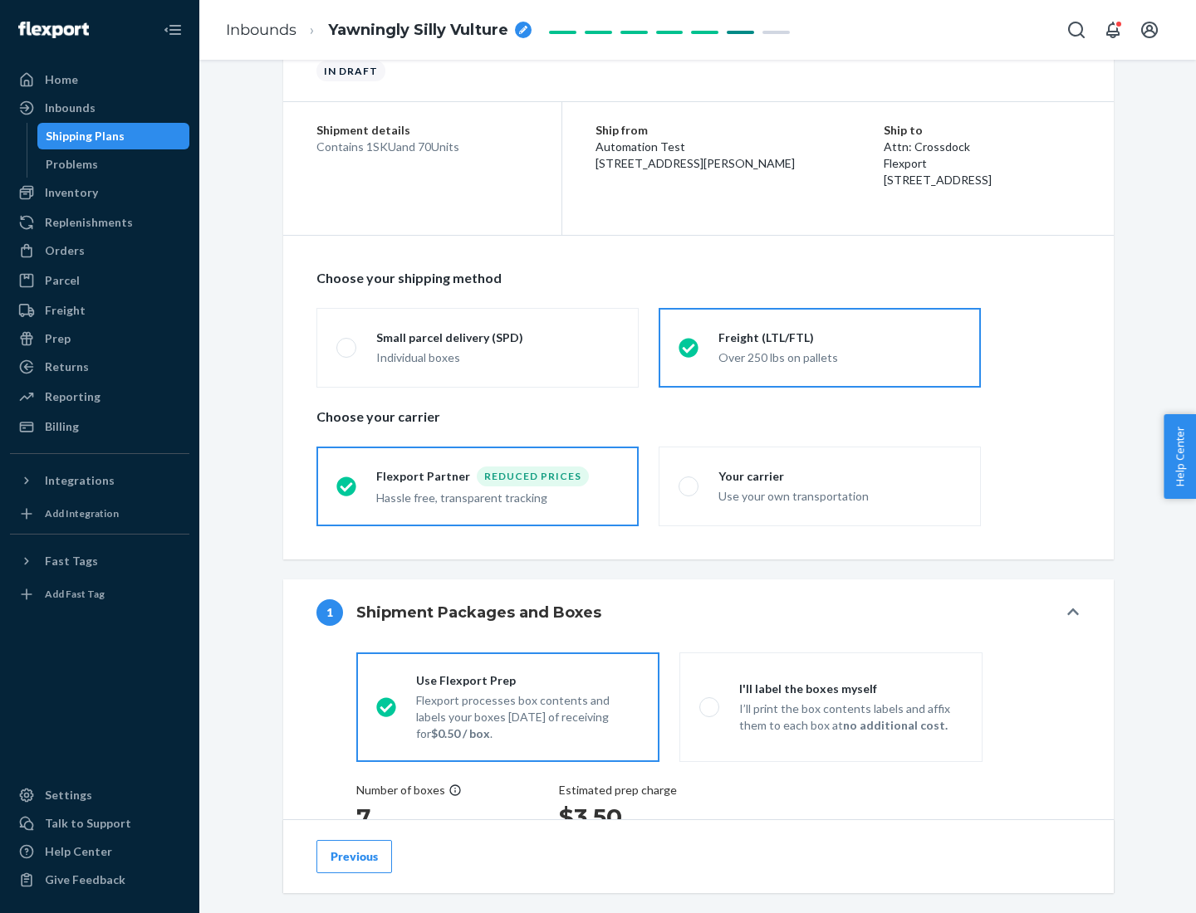
click at [477, 487] on div "Hassle free, transparent tracking" at bounding box center [497, 497] width 242 height 20
click at [347, 486] on input "Flexport Partner Reduced prices Hassle free, transparent tracking" at bounding box center [341, 486] width 11 height 11
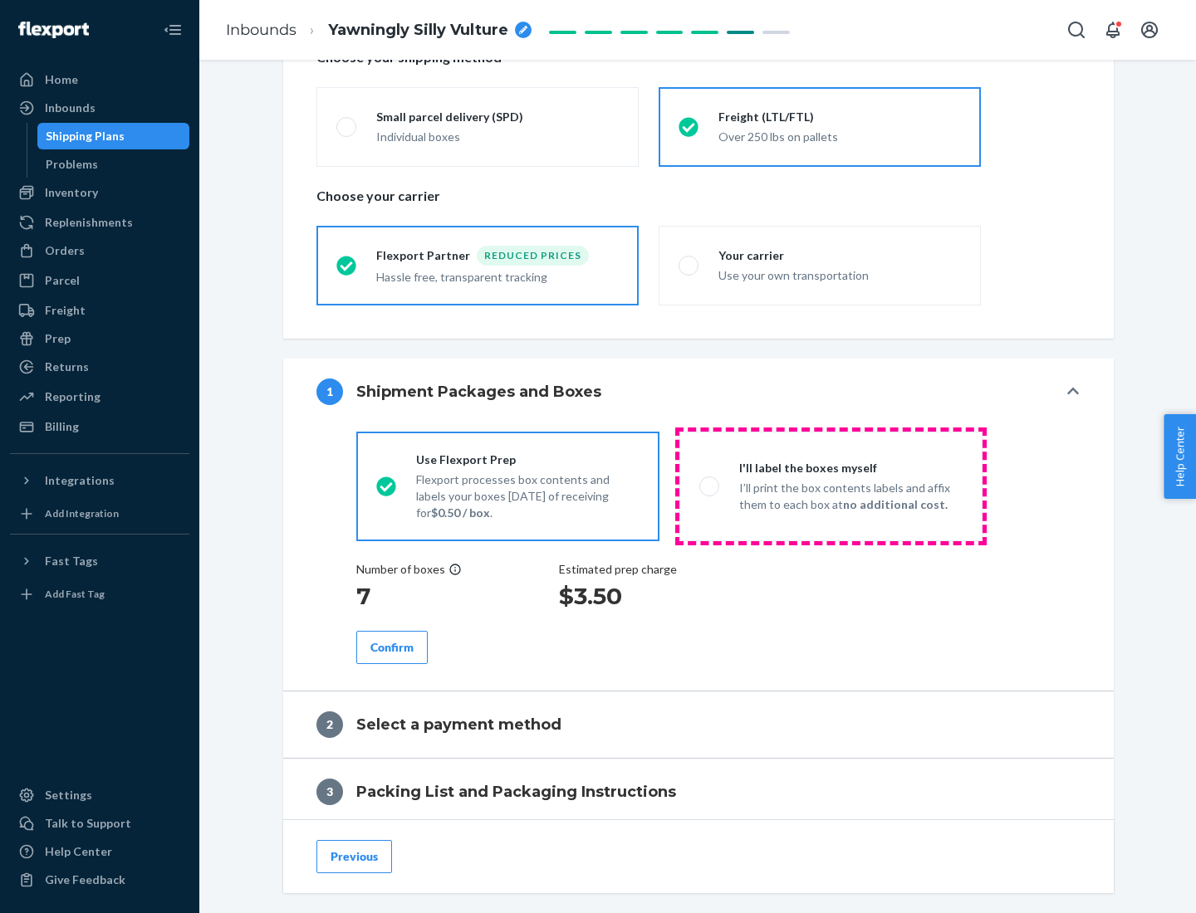
click at [830, 486] on p "I’ll print the box contents labels and affix them to each box at no additional …" at bounding box center [850, 496] width 223 height 33
click at [710, 486] on input "I'll label the boxes myself I’ll print the box contents labels and affix them t…" at bounding box center [704, 486] width 11 height 11
radio input "true"
radio input "false"
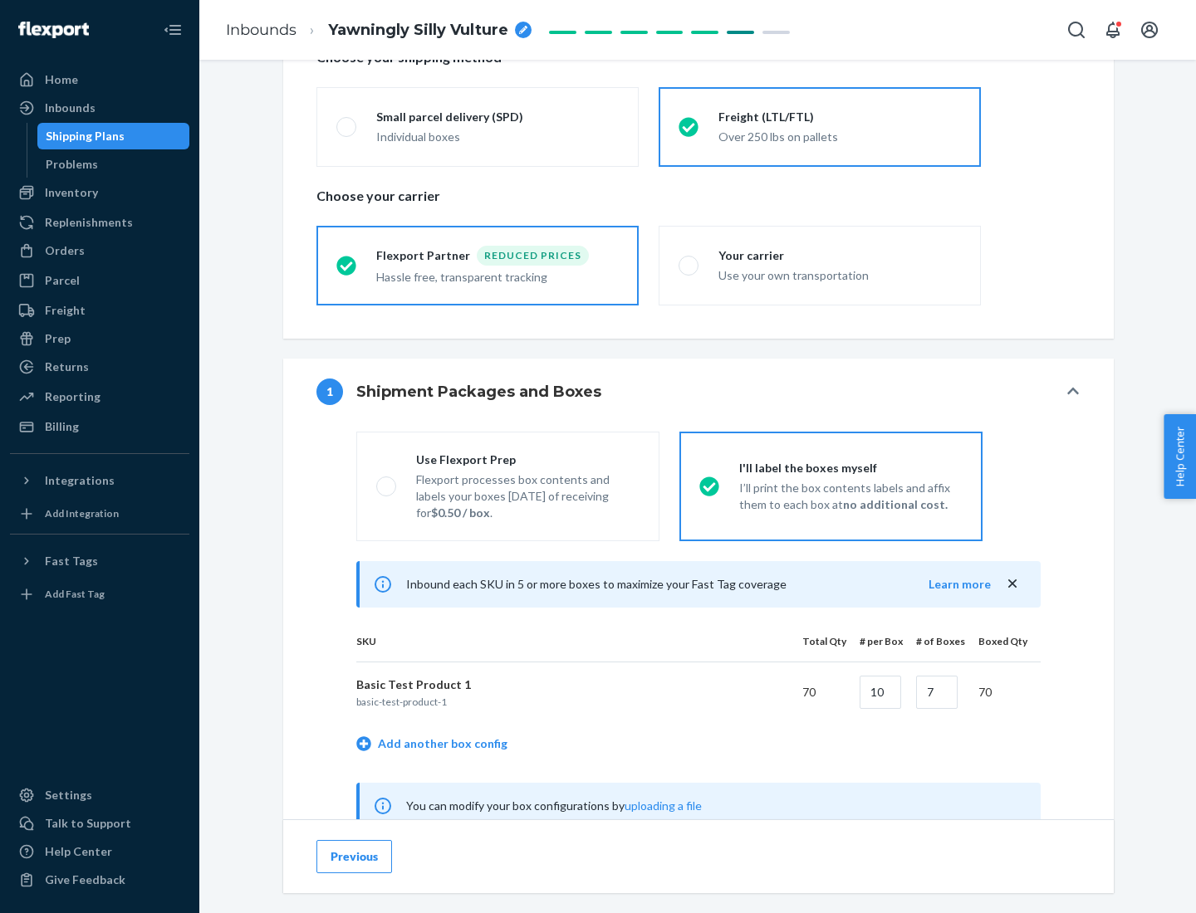
scroll to position [519, 0]
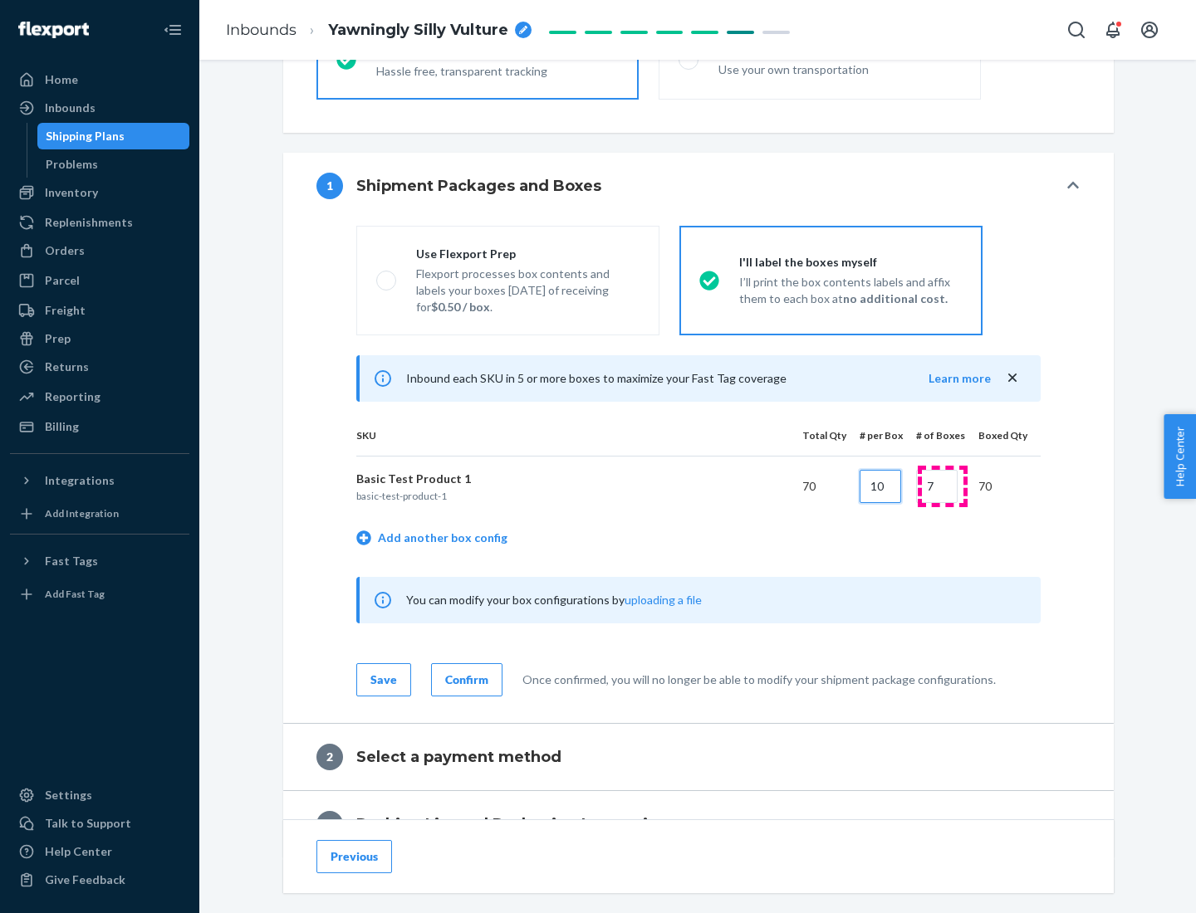
type input "10"
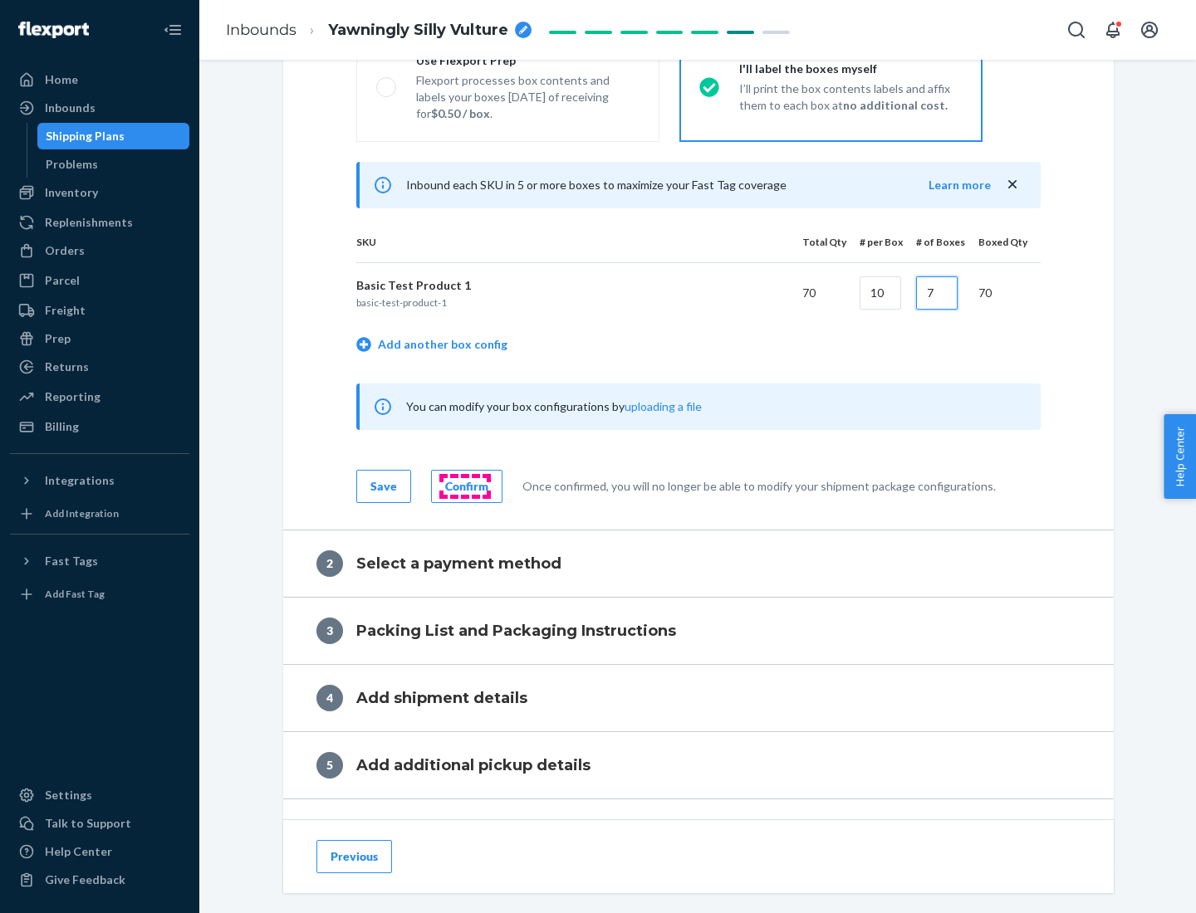
type input "7"
click at [464, 486] on div "Confirm" at bounding box center [466, 486] width 43 height 17
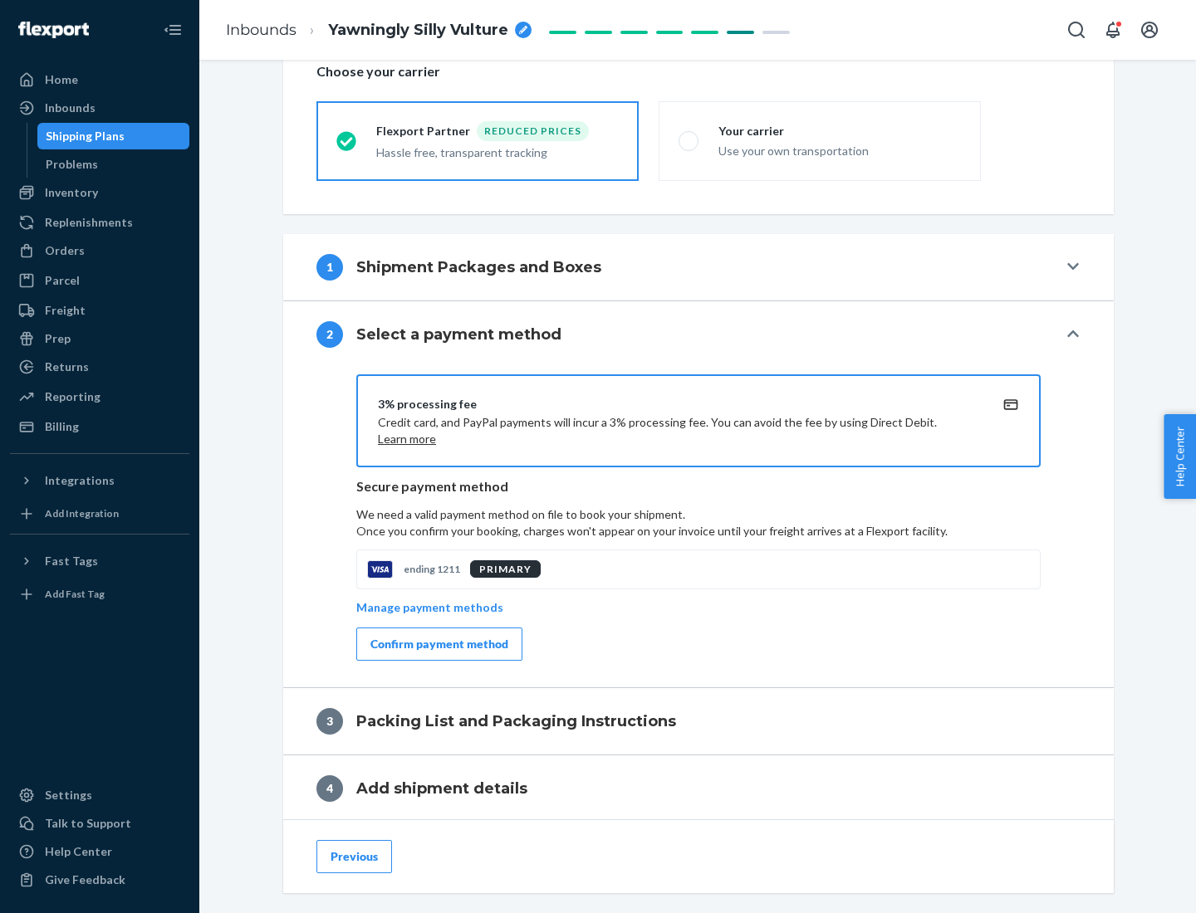
scroll to position [595, 0]
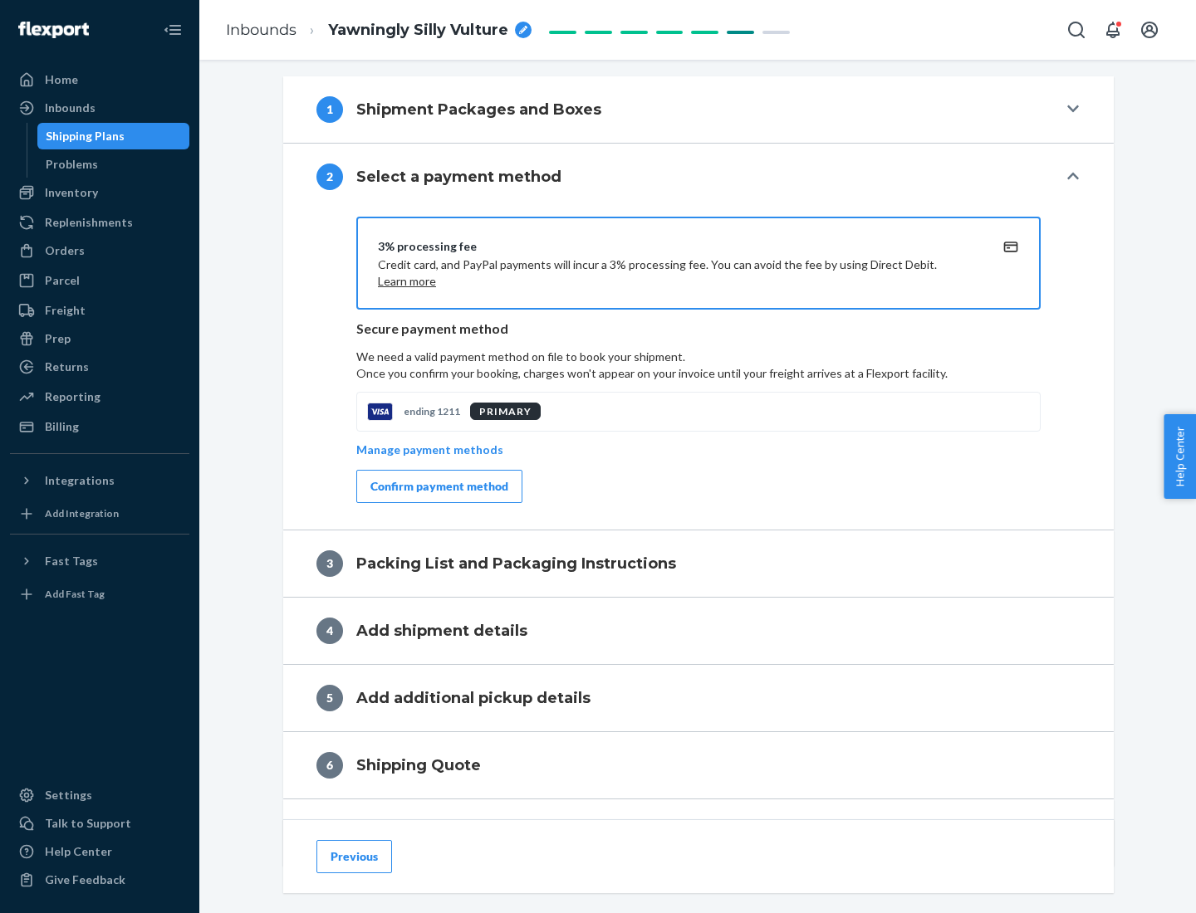
click at [438, 487] on div "Confirm payment method" at bounding box center [439, 486] width 138 height 17
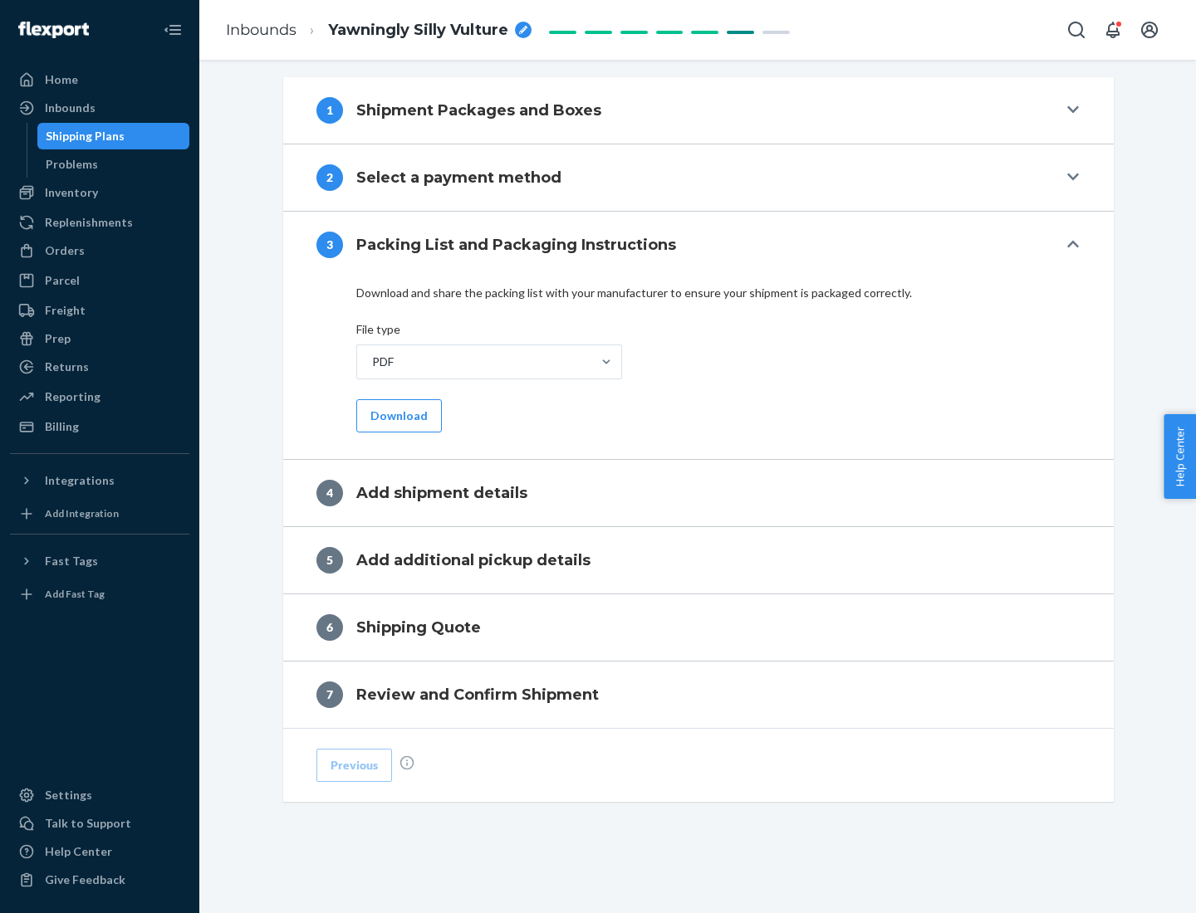
scroll to position [524, 0]
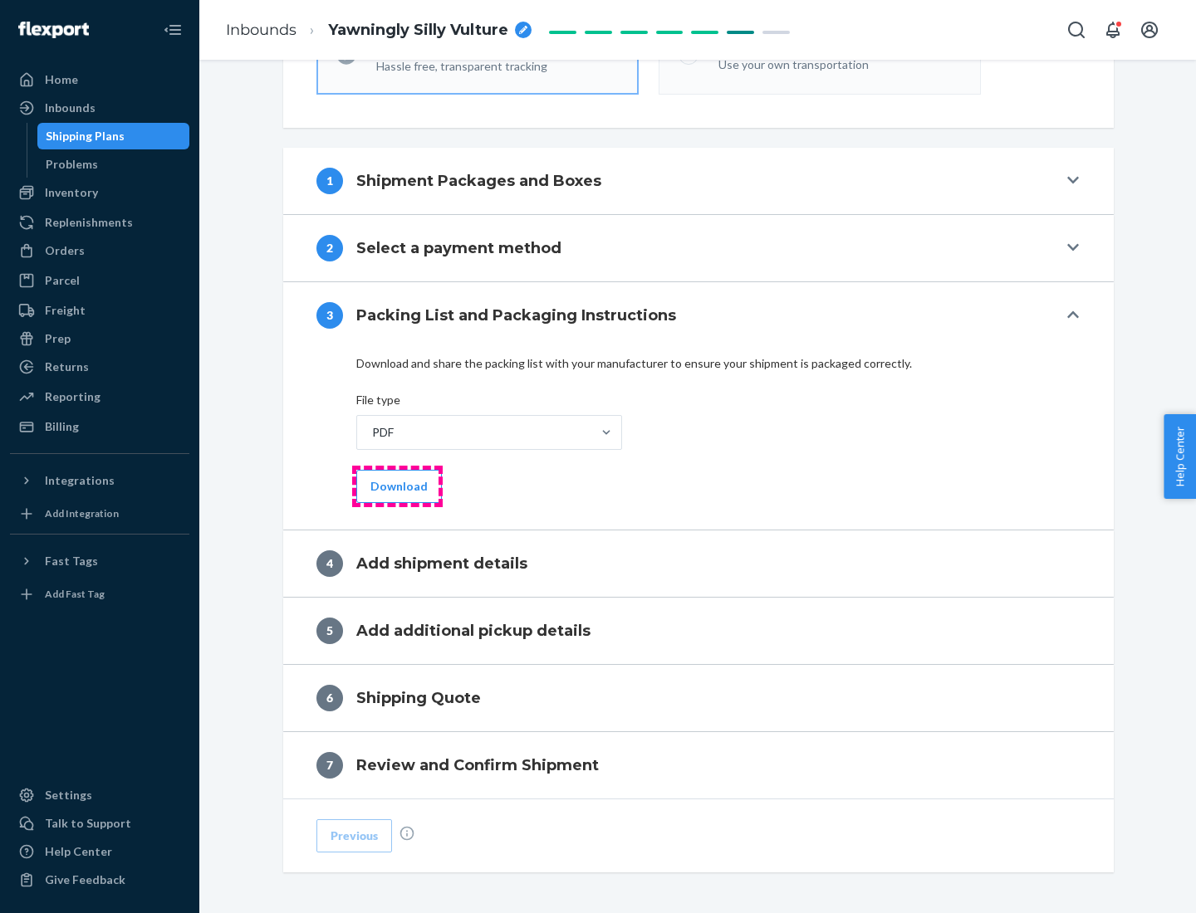
click at [397, 486] on button "Download" at bounding box center [399, 486] width 86 height 33
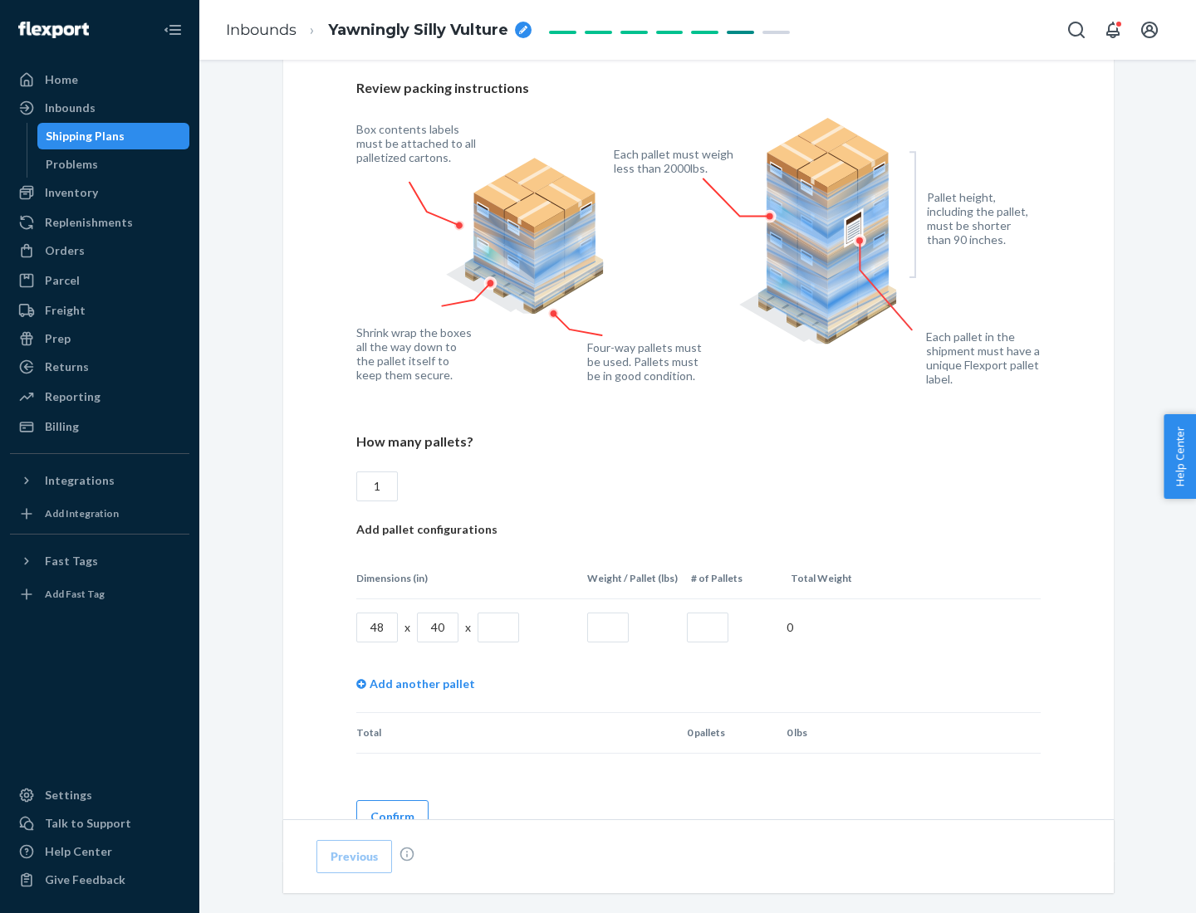
scroll to position [1139, 0]
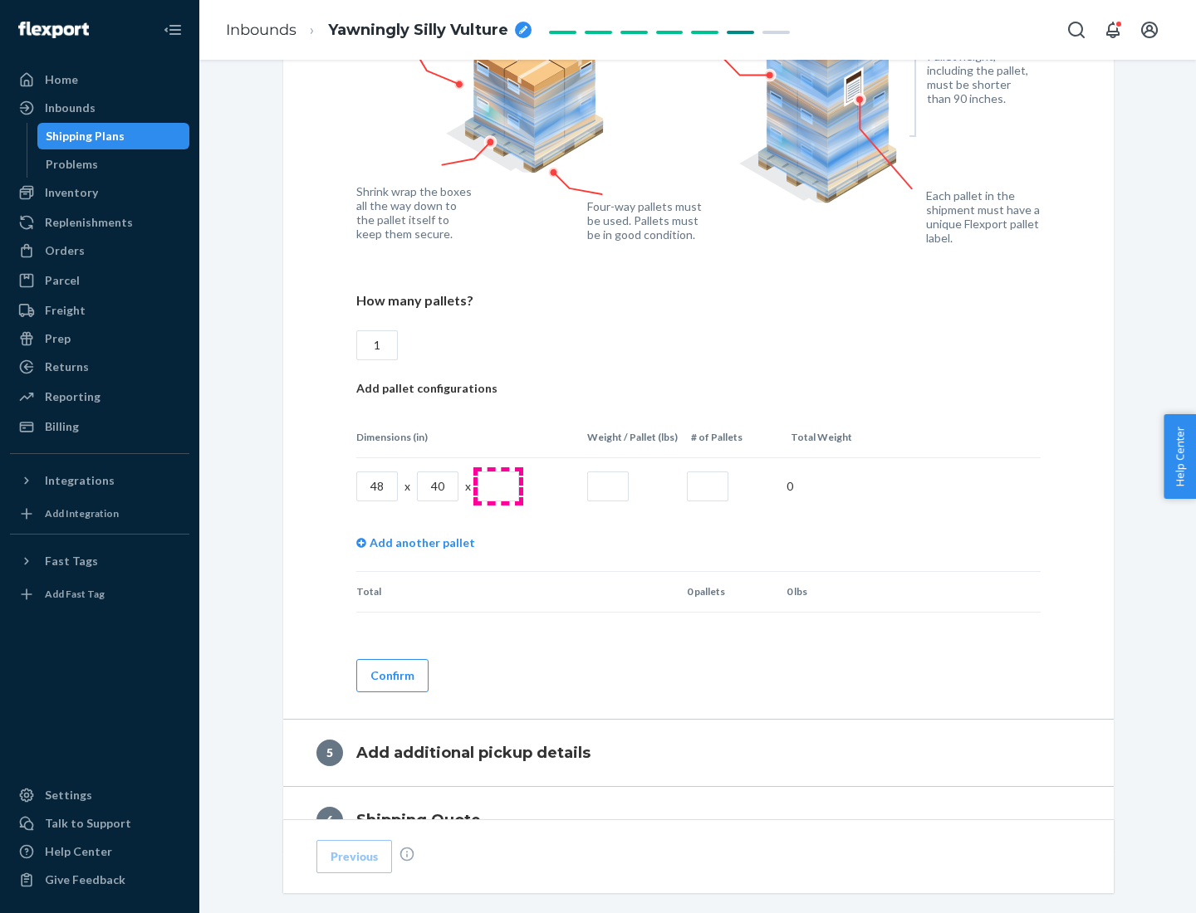
type input "1"
type input "40"
type input "200"
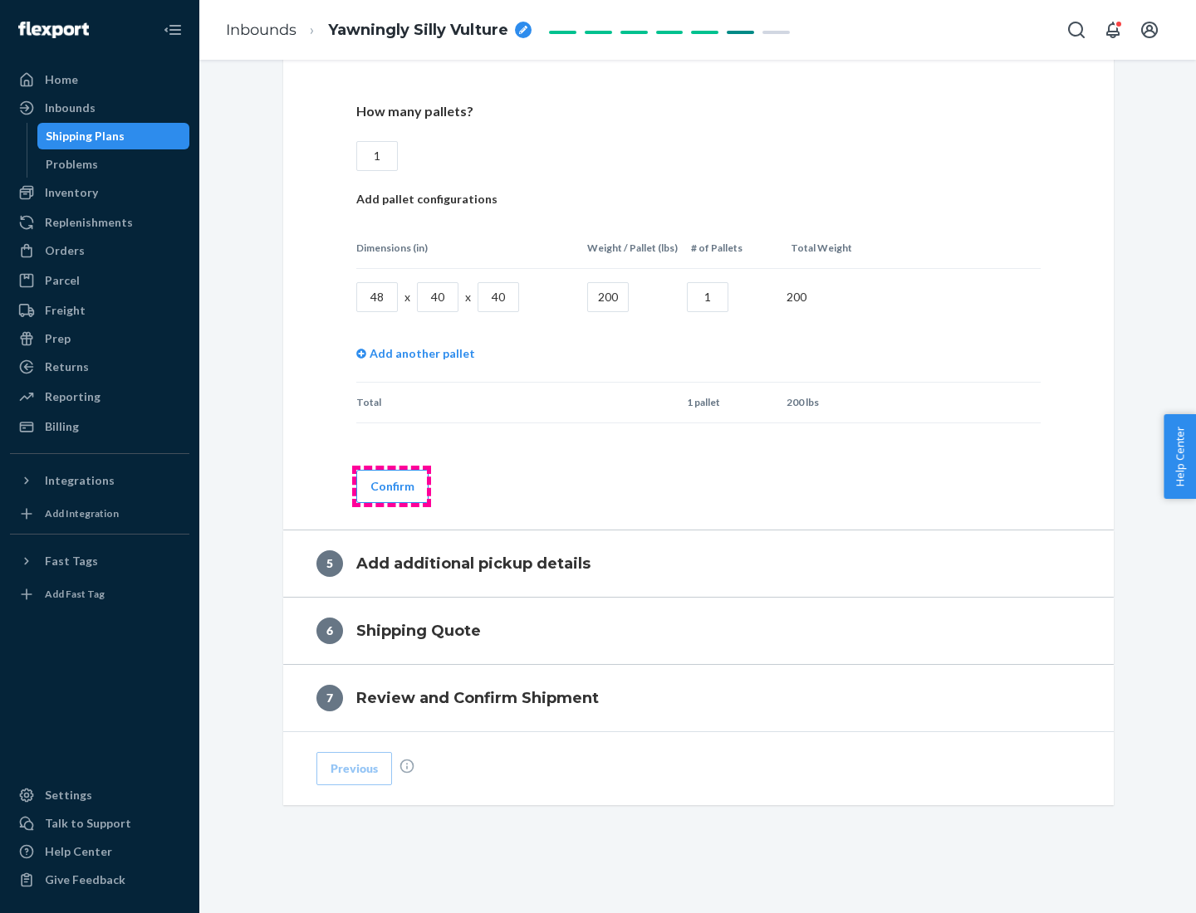
type input "1"
click at [391, 486] on button "Confirm" at bounding box center [392, 486] width 72 height 33
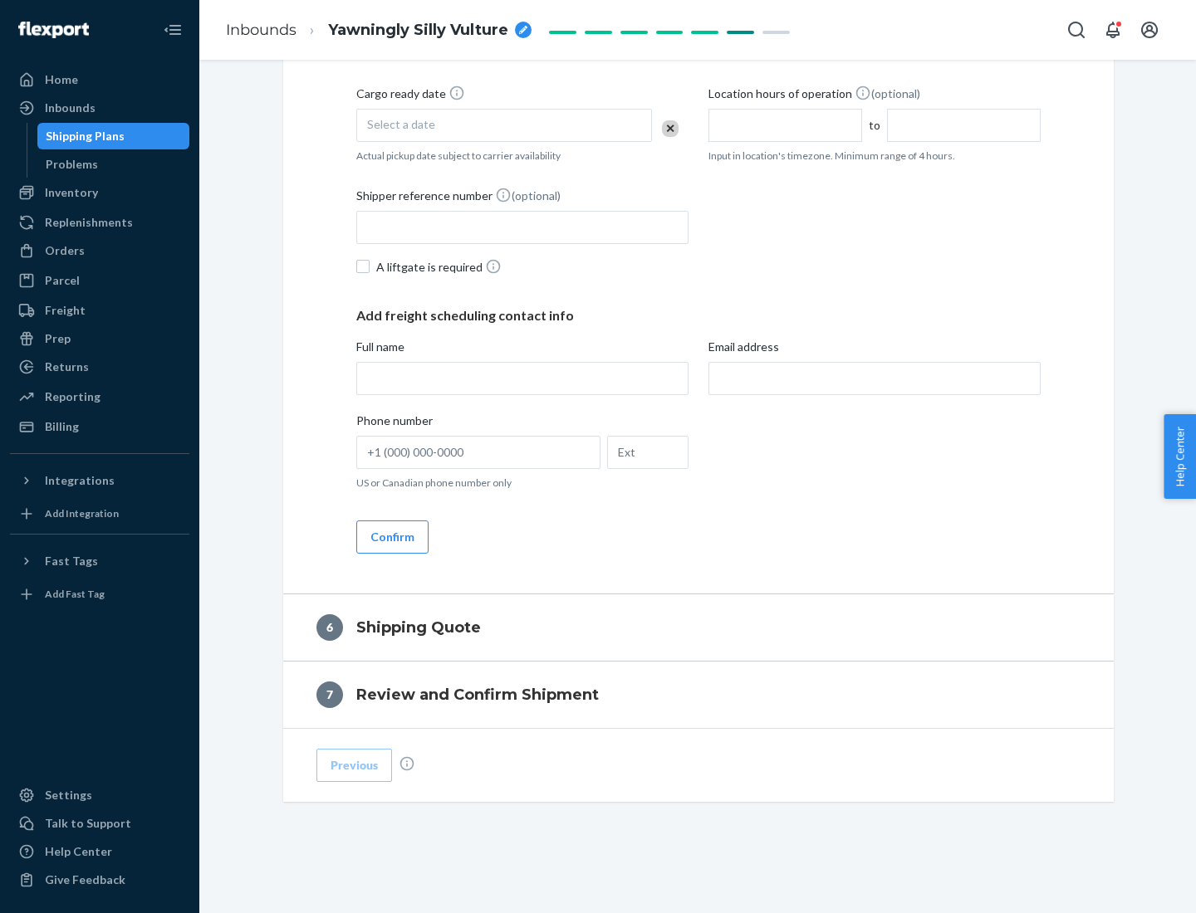
scroll to position [568, 0]
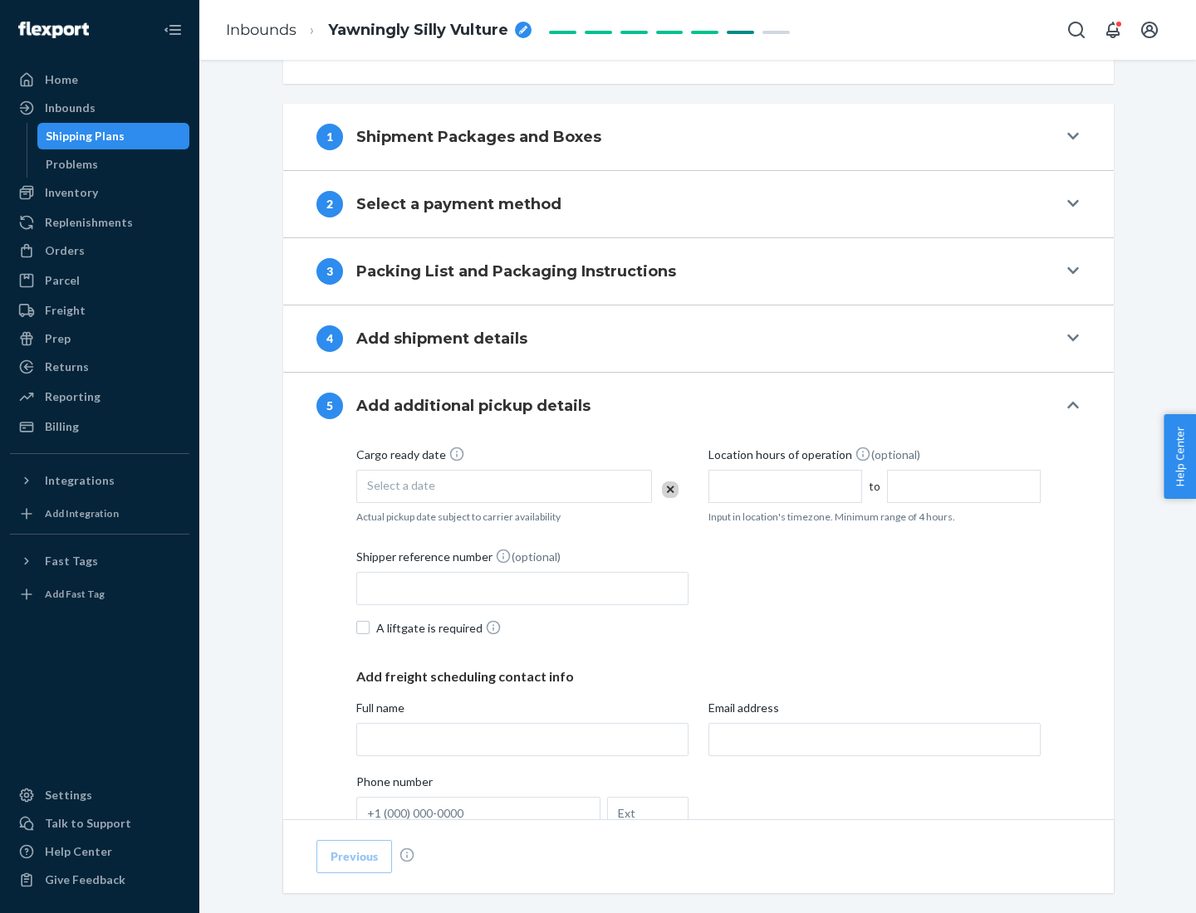
click at [504, 486] on div "Select a date" at bounding box center [504, 486] width 296 height 33
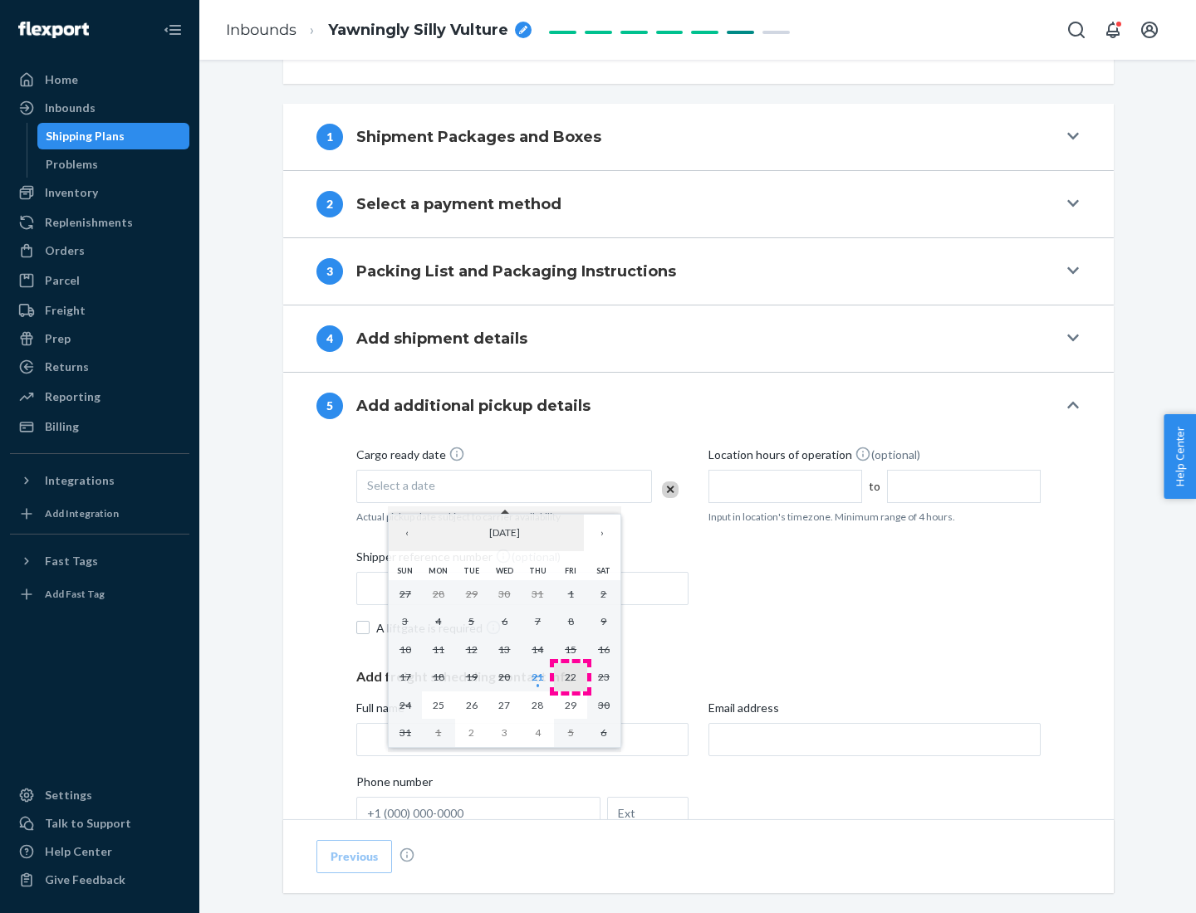
click at [570, 677] on abbr "22" at bounding box center [571, 677] width 12 height 12
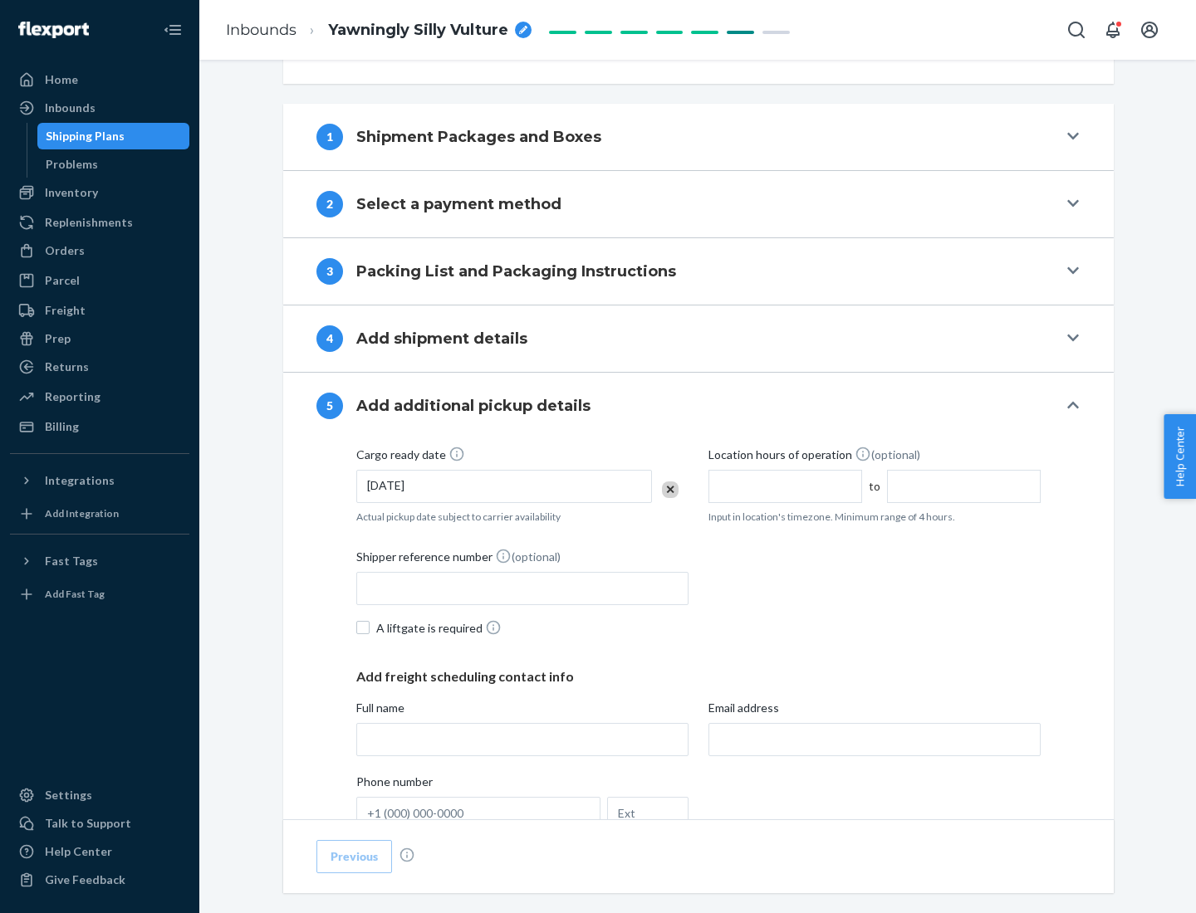
scroll to position [821, 0]
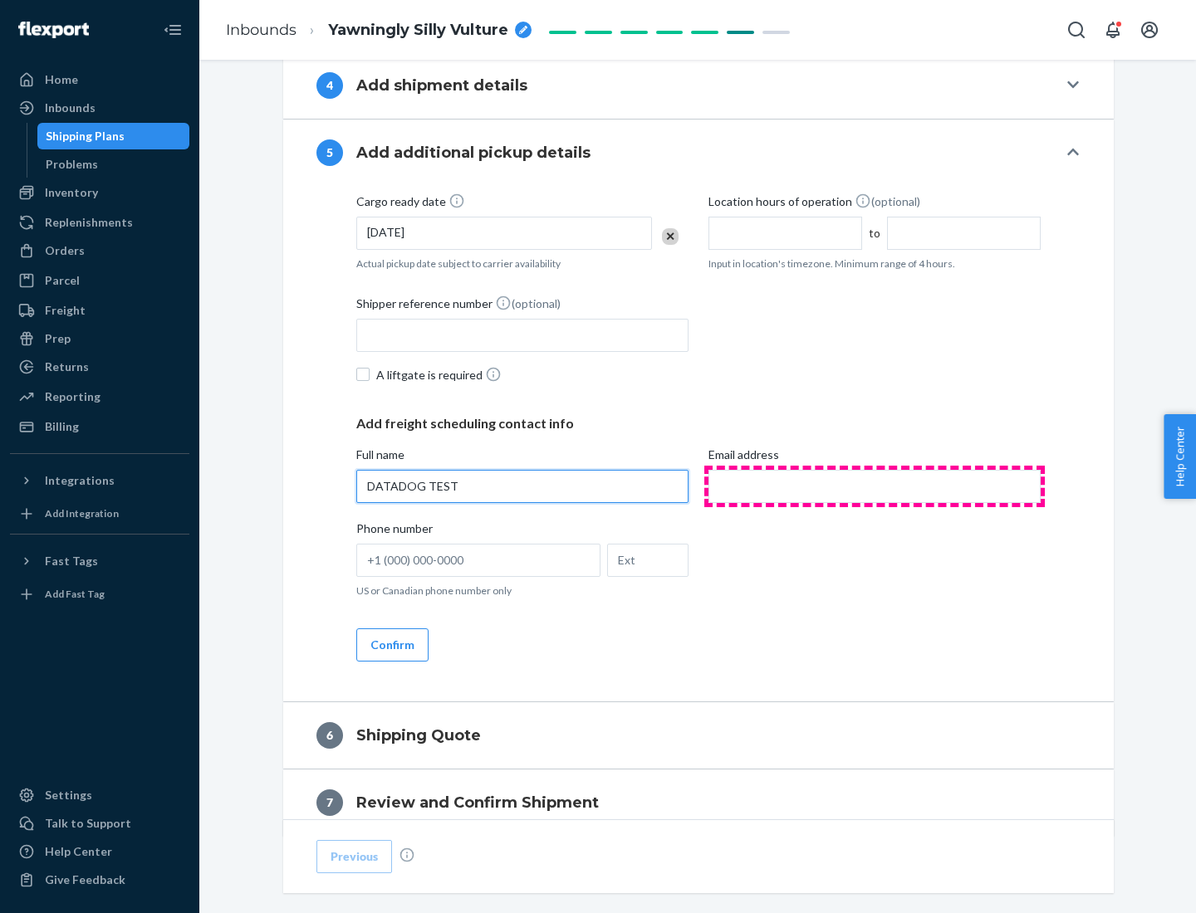
type input "DATADOG TEST"
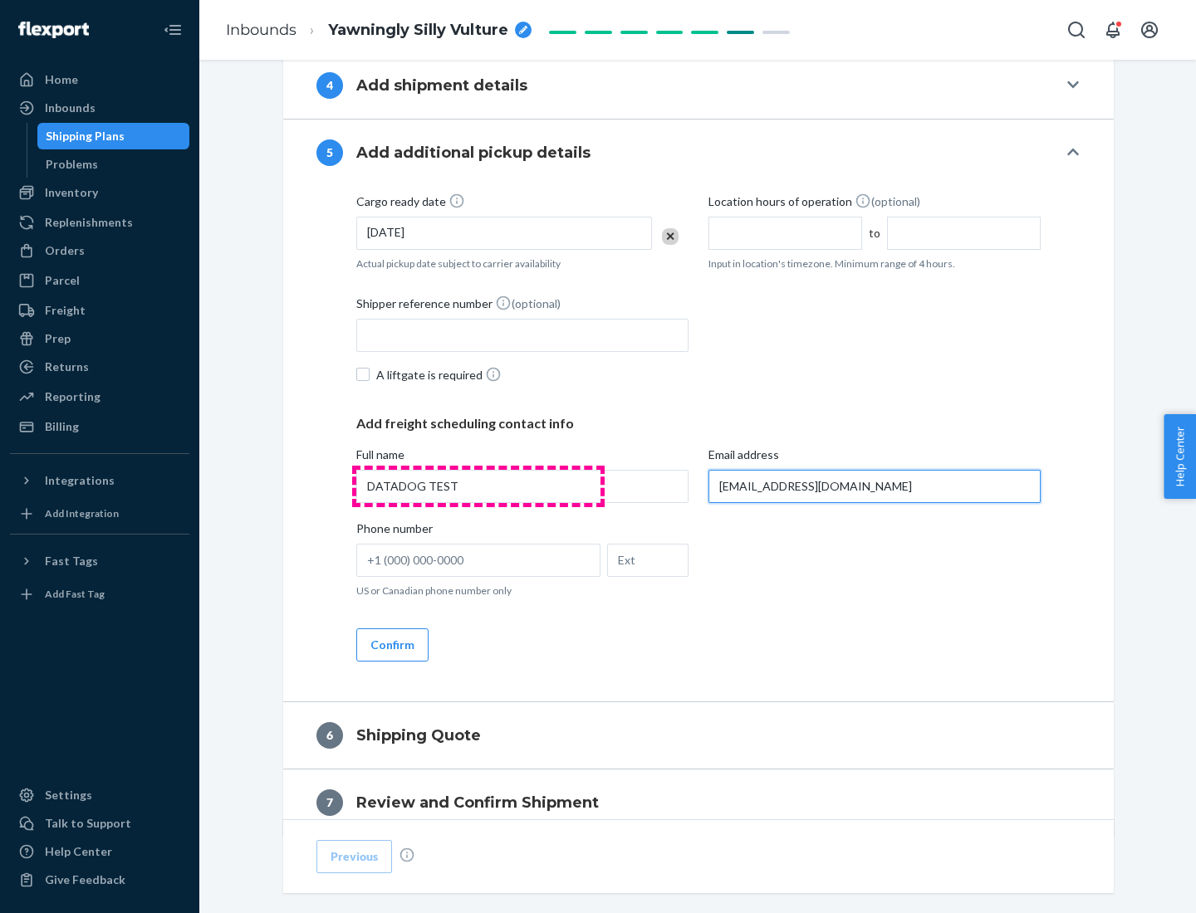
scroll to position [895, 0]
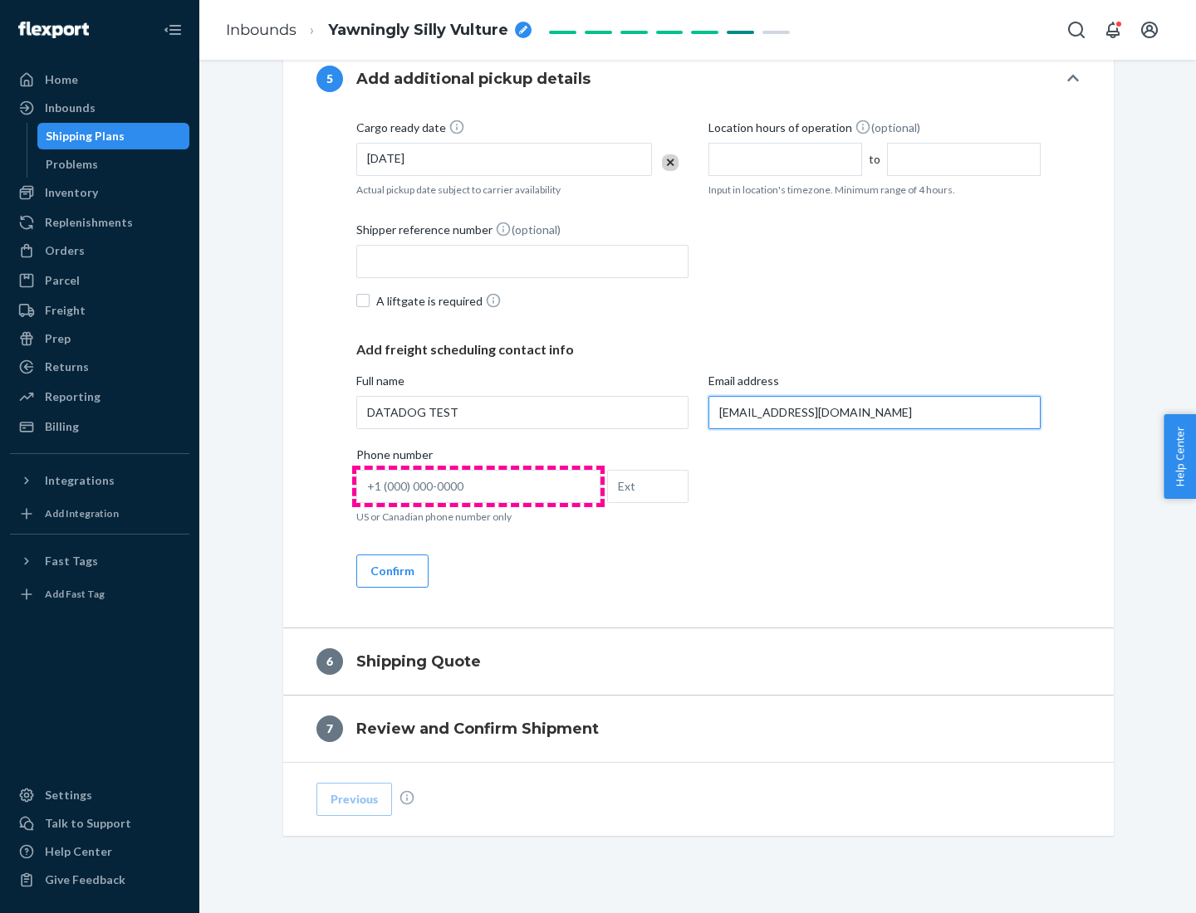
type input "[EMAIL_ADDRESS][DOMAIN_NAME]"
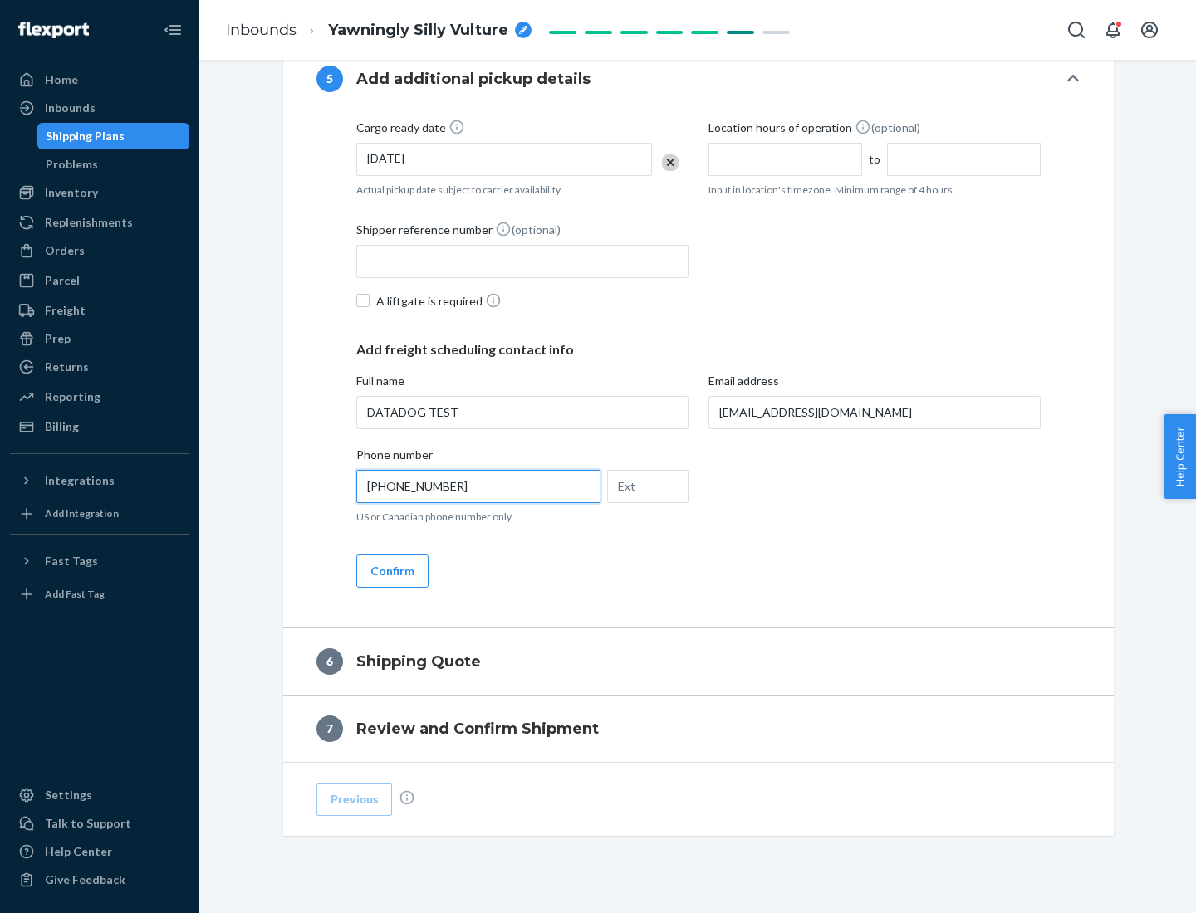
scroll to position [929, 0]
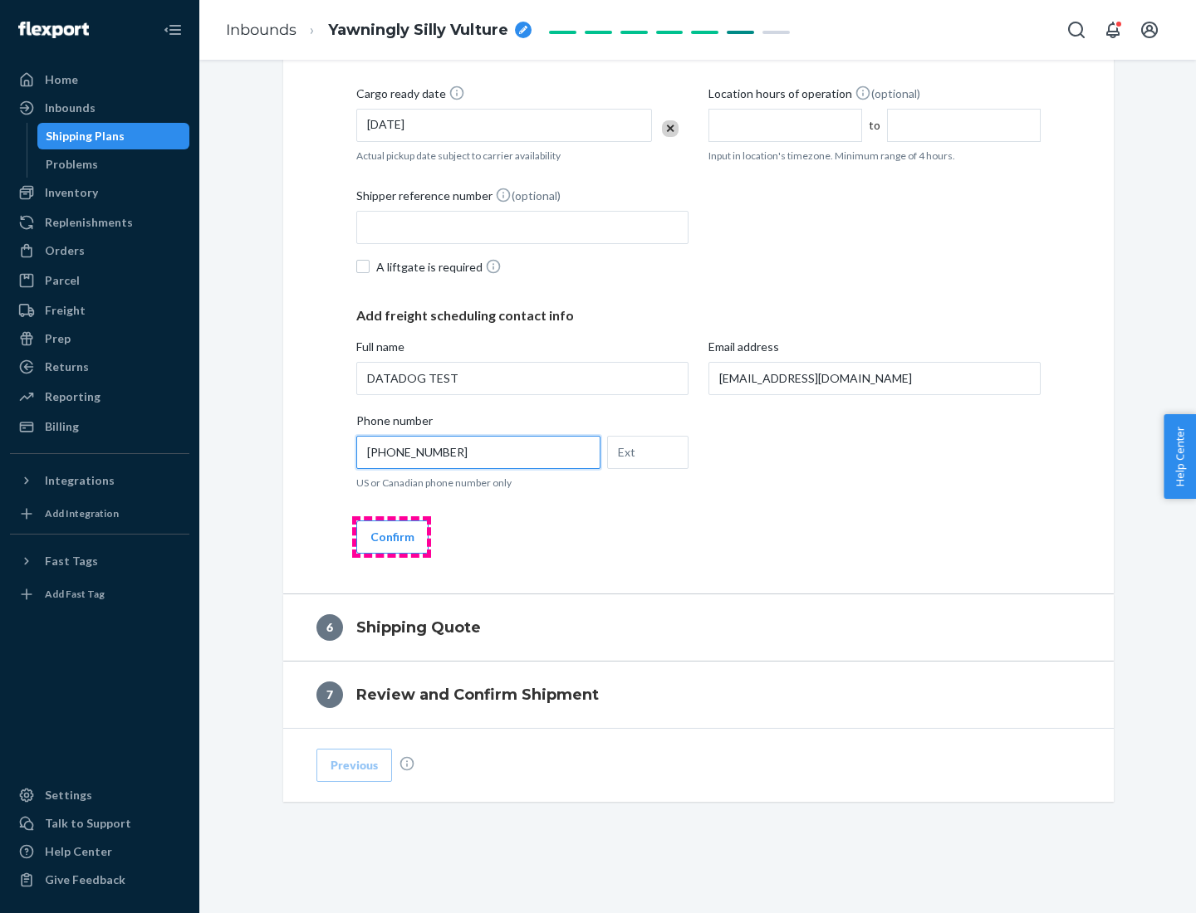
type input "[PHONE_NUMBER]"
click at [391, 536] on button "Confirm" at bounding box center [392, 537] width 72 height 33
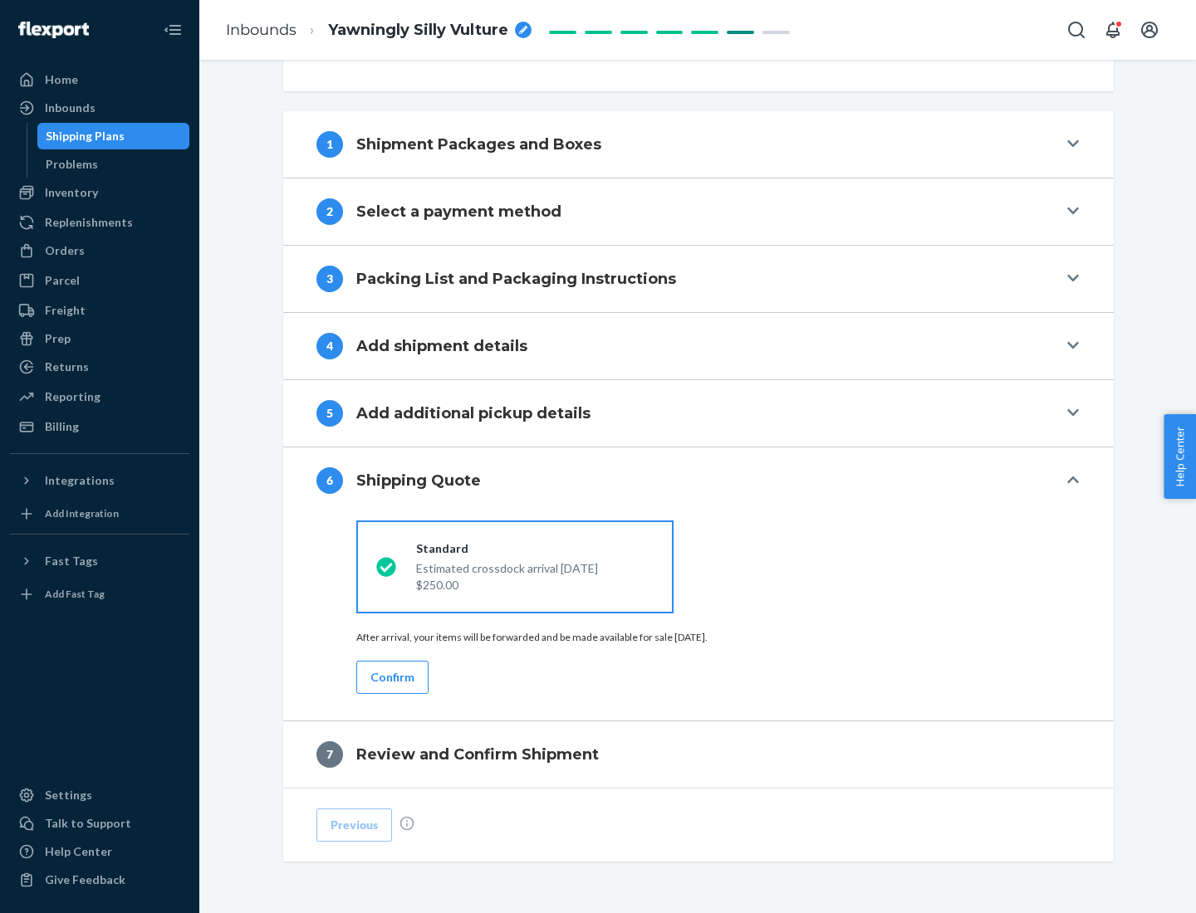
scroll to position [620, 0]
